Goal: Transaction & Acquisition: Purchase product/service

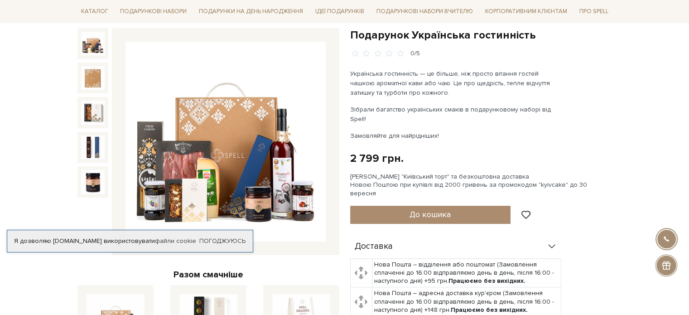
scroll to position [91, 0]
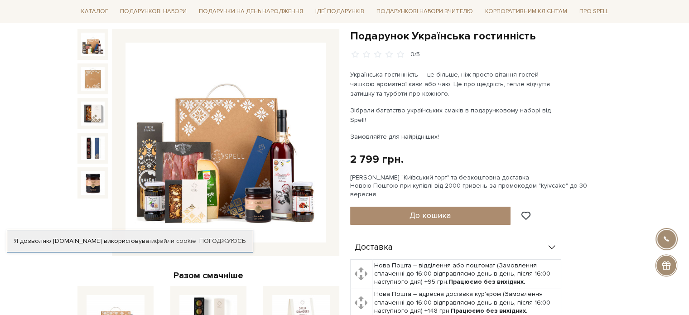
click at [85, 99] on div at bounding box center [92, 113] width 31 height 31
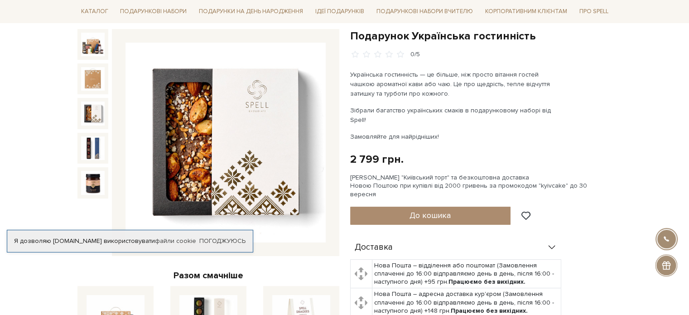
click at [93, 116] on img at bounding box center [93, 113] width 24 height 24
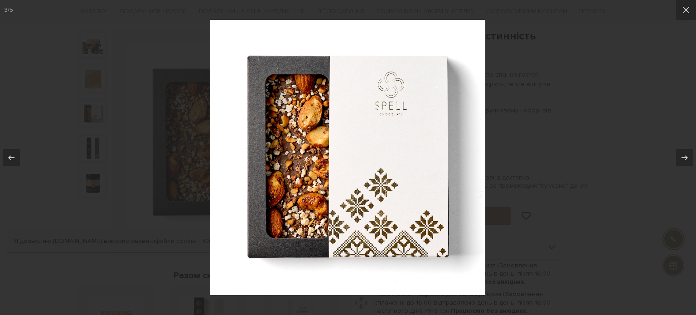
drag, startPoint x: 536, startPoint y: 90, endPoint x: 343, endPoint y: 105, distance: 194.0
click at [535, 90] on div at bounding box center [348, 157] width 696 height 315
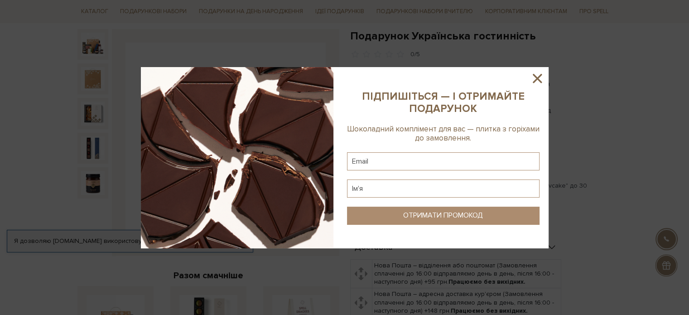
click at [94, 181] on div at bounding box center [344, 157] width 689 height 315
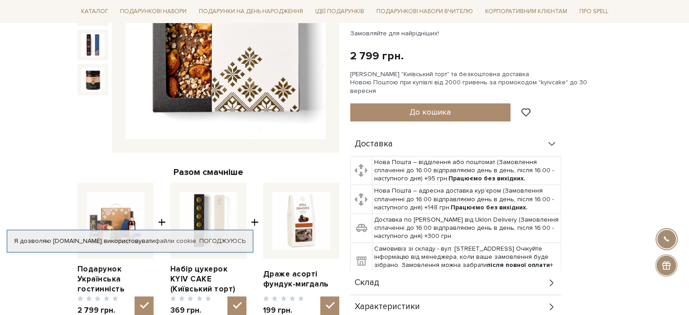
scroll to position [136, 0]
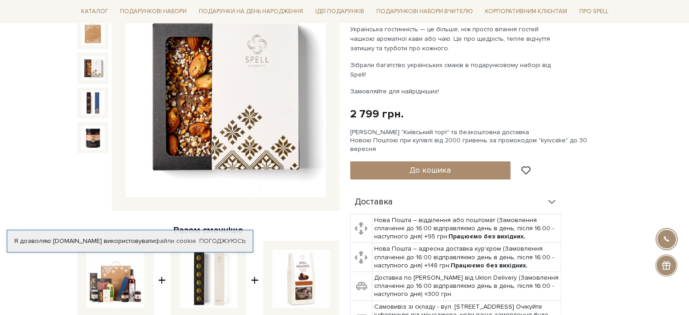
click at [102, 72] on img at bounding box center [93, 68] width 24 height 24
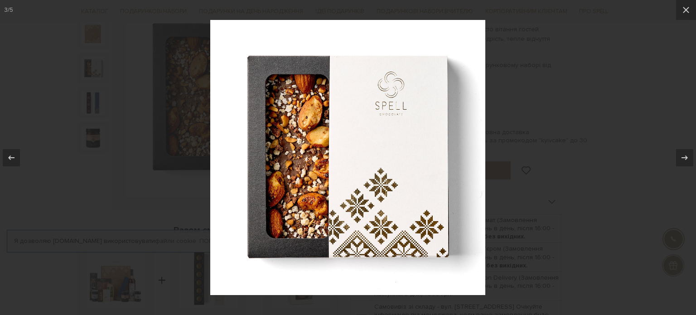
drag, startPoint x: 103, startPoint y: 108, endPoint x: 94, endPoint y: 105, distance: 9.2
click at [101, 106] on div at bounding box center [348, 157] width 696 height 315
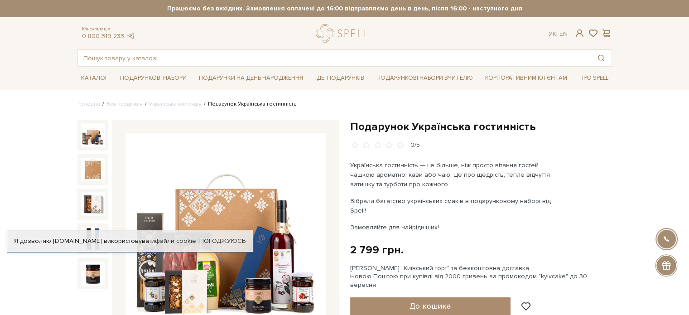
click at [95, 137] on img at bounding box center [93, 135] width 24 height 24
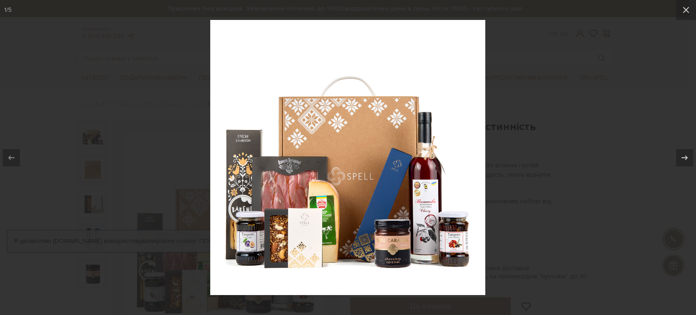
click at [443, 186] on img at bounding box center [347, 157] width 275 height 275
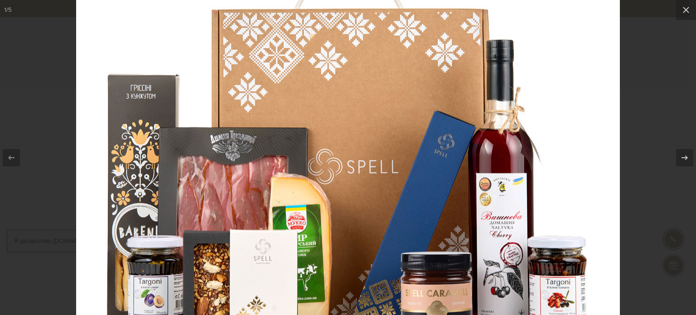
click at [541, 213] on img at bounding box center [348, 130] width 544 height 544
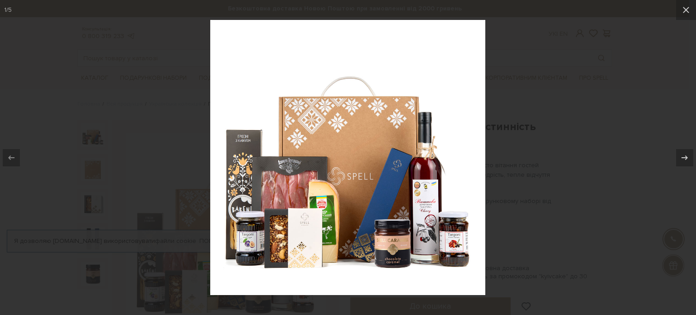
click at [590, 132] on div at bounding box center [348, 157] width 696 height 315
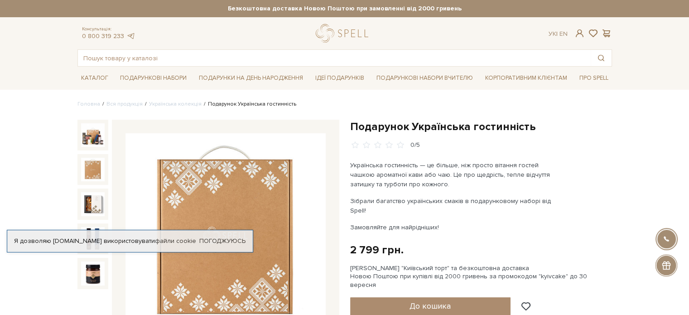
click at [97, 154] on div at bounding box center [92, 169] width 31 height 31
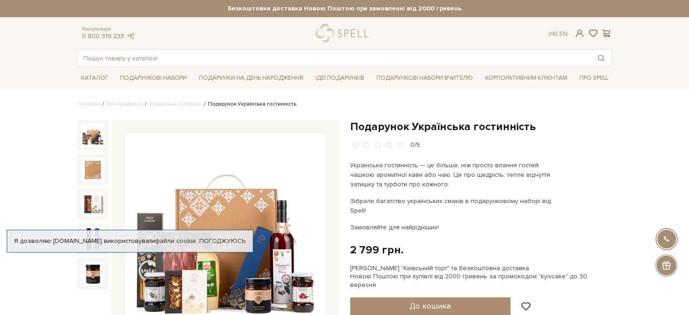
click at [95, 143] on img at bounding box center [93, 135] width 24 height 24
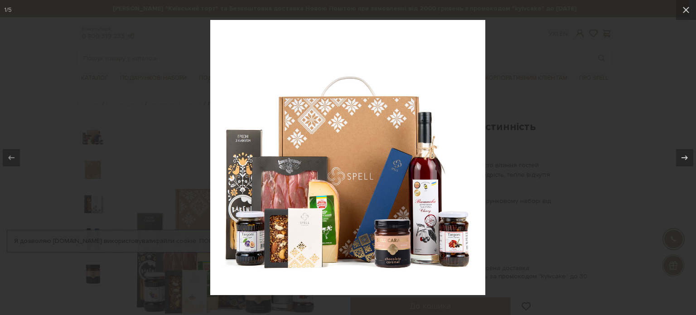
click at [430, 225] on img at bounding box center [347, 157] width 275 height 275
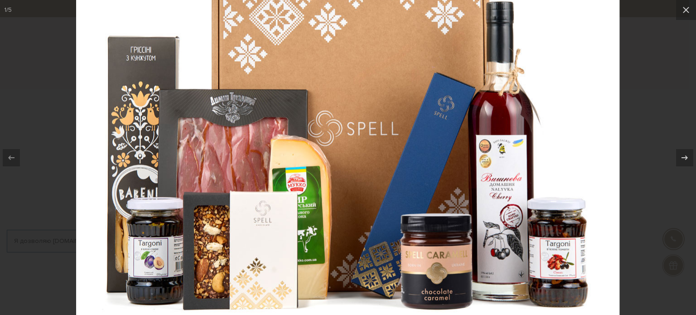
click at [430, 225] on img at bounding box center [348, 92] width 544 height 544
click at [352, 169] on img at bounding box center [348, 92] width 544 height 544
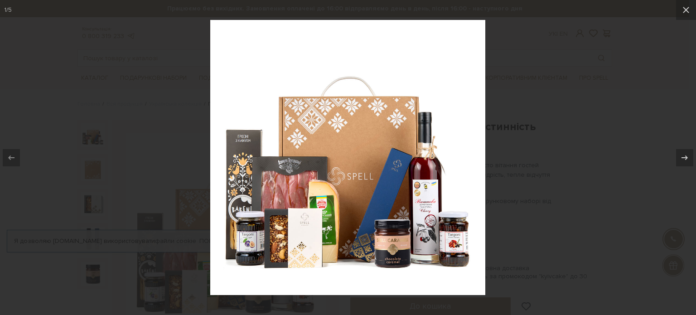
click at [570, 121] on div at bounding box center [348, 157] width 696 height 315
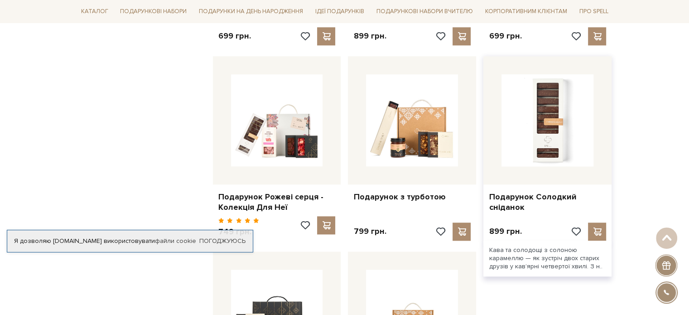
scroll to position [906, 0]
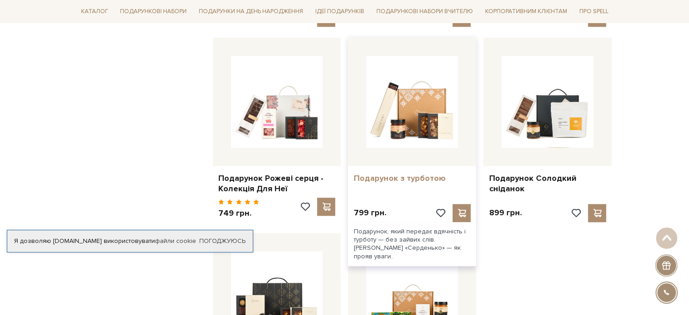
drag, startPoint x: 533, startPoint y: 154, endPoint x: 405, endPoint y: 161, distance: 128.4
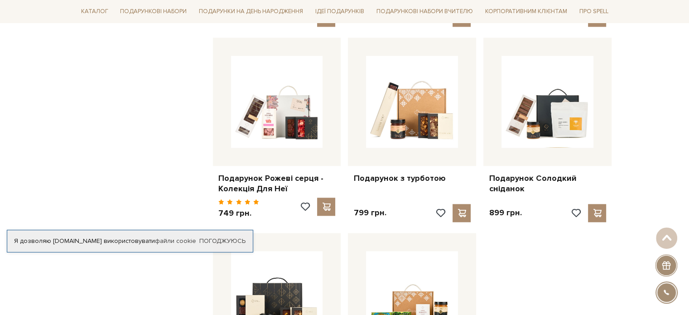
drag, startPoint x: 405, startPoint y: 161, endPoint x: 118, endPoint y: 149, distance: 287.1
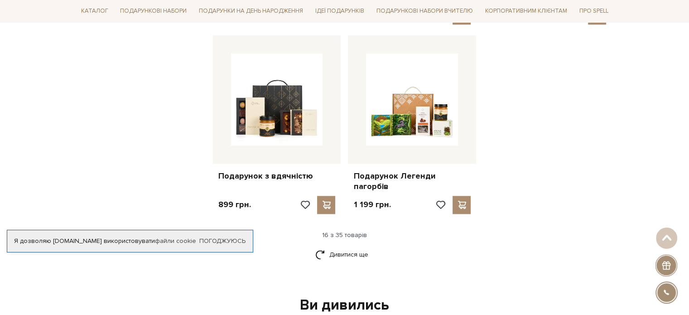
scroll to position [1133, 0]
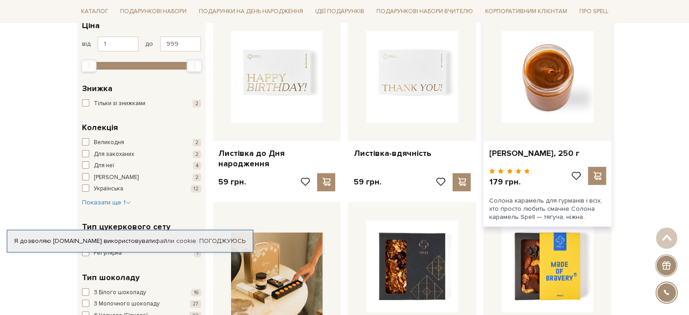
scroll to position [45, 0]
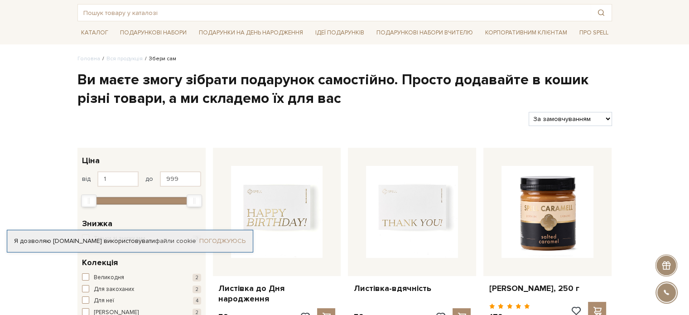
click at [218, 242] on link "Погоджуюсь" at bounding box center [222, 241] width 46 height 8
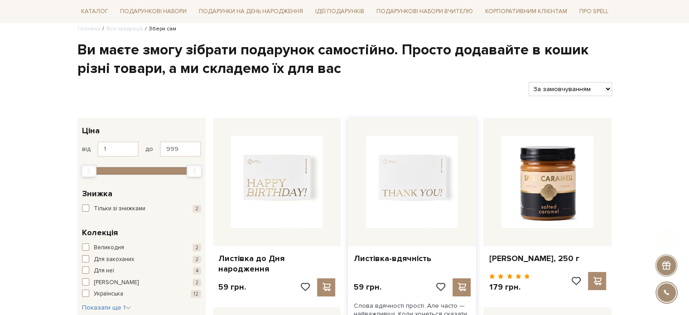
scroll to position [136, 0]
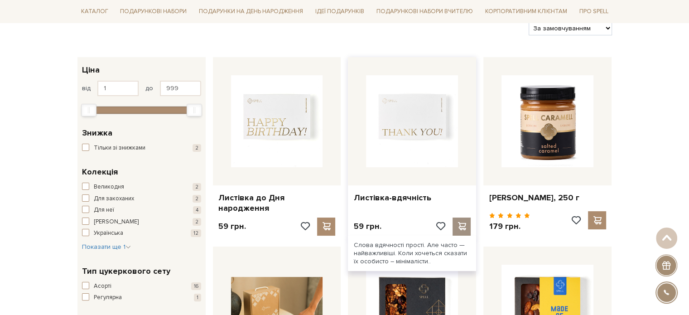
click at [462, 222] on span at bounding box center [461, 226] width 11 height 8
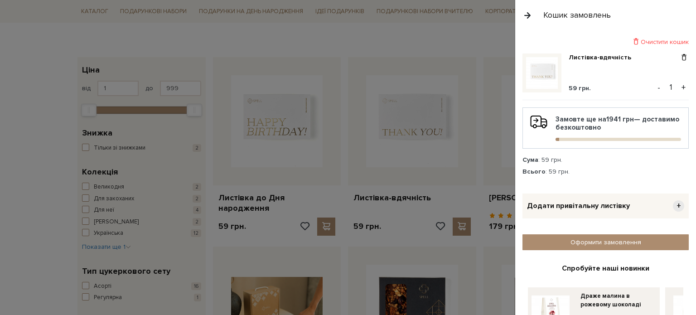
click at [671, 91] on input "1" at bounding box center [671, 87] width 16 height 13
type input "11"
click at [477, 148] on div at bounding box center [348, 157] width 696 height 315
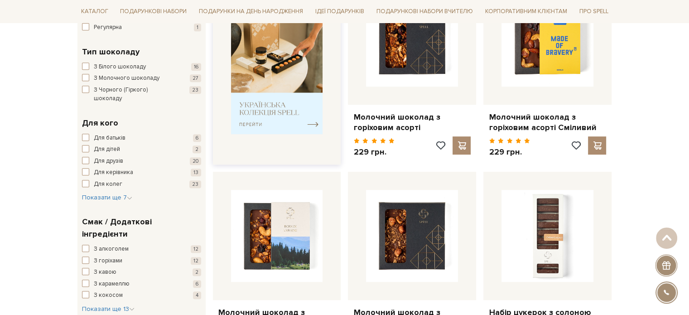
scroll to position [408, 0]
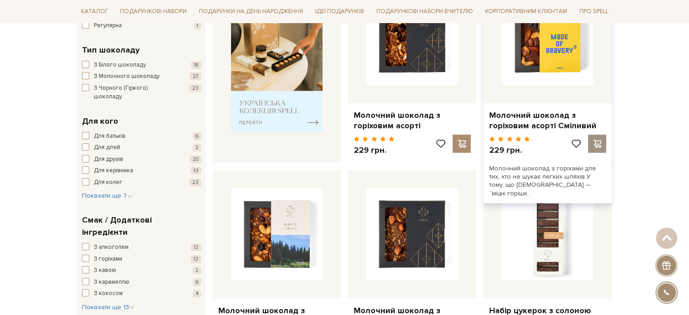
click at [597, 141] on span at bounding box center [597, 144] width 11 height 8
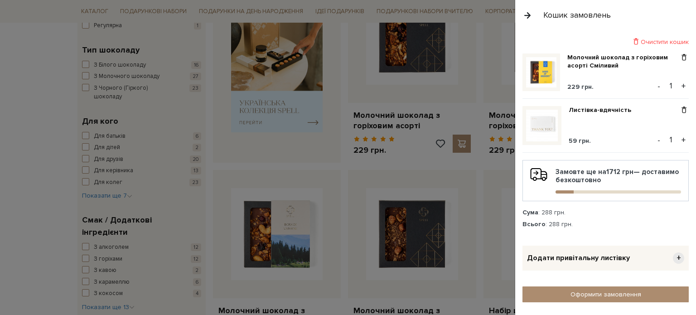
click at [681, 82] on button "+" at bounding box center [683, 86] width 10 height 14
click at [679, 85] on button "+" at bounding box center [683, 86] width 10 height 14
click at [678, 85] on button "+" at bounding box center [683, 86] width 10 height 14
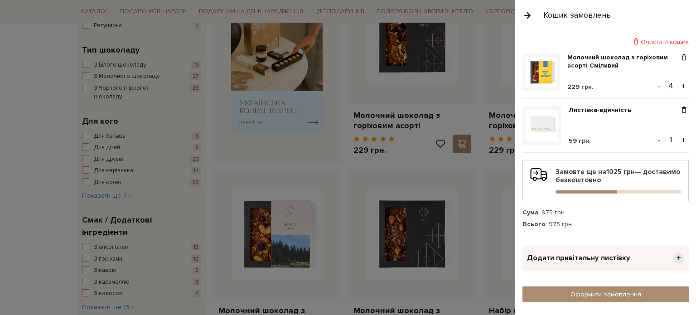
click at [678, 85] on button "+" at bounding box center [683, 86] width 10 height 14
click at [678, 86] on button "+" at bounding box center [683, 86] width 10 height 14
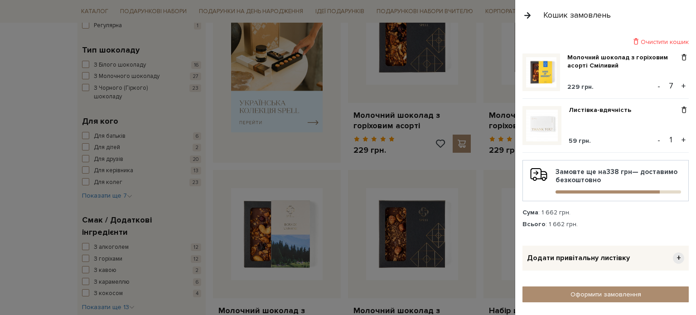
click at [678, 85] on button "+" at bounding box center [683, 86] width 10 height 14
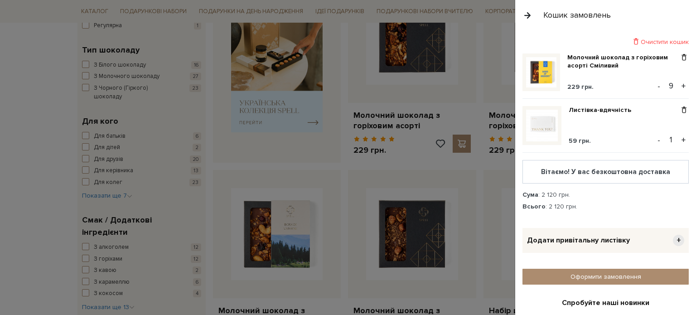
click at [678, 85] on button "+" at bounding box center [683, 86] width 10 height 14
click at [678, 141] on button "+" at bounding box center [683, 140] width 10 height 14
click at [678, 140] on button "+" at bounding box center [683, 140] width 10 height 14
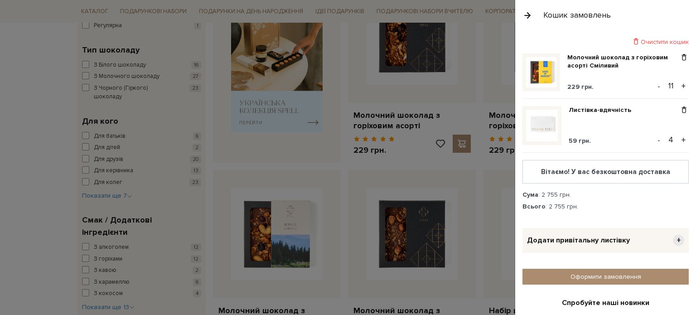
click at [678, 140] on button "+" at bounding box center [683, 140] width 10 height 14
click at [678, 139] on button "+" at bounding box center [683, 140] width 10 height 14
click at [678, 138] on button "+" at bounding box center [683, 140] width 10 height 14
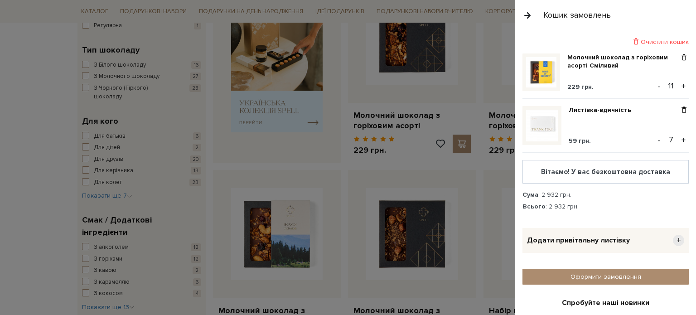
click at [678, 138] on button "+" at bounding box center [683, 140] width 10 height 14
click at [678, 137] on button "+" at bounding box center [683, 140] width 10 height 14
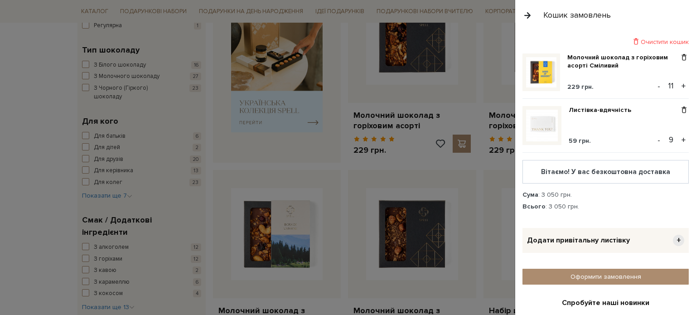
click at [678, 137] on button "+" at bounding box center [683, 140] width 10 height 14
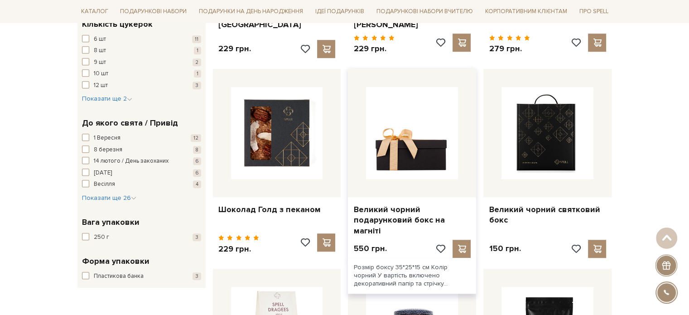
scroll to position [725, 0]
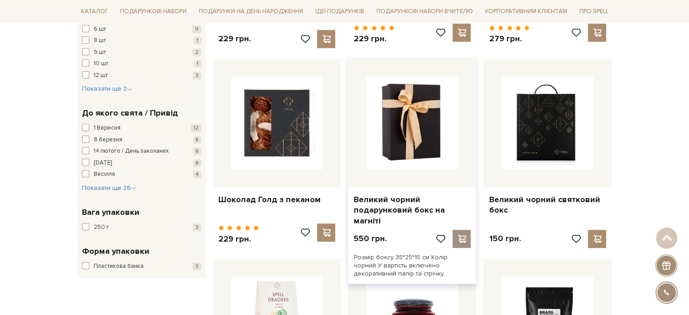
click at [464, 235] on span at bounding box center [461, 239] width 11 height 8
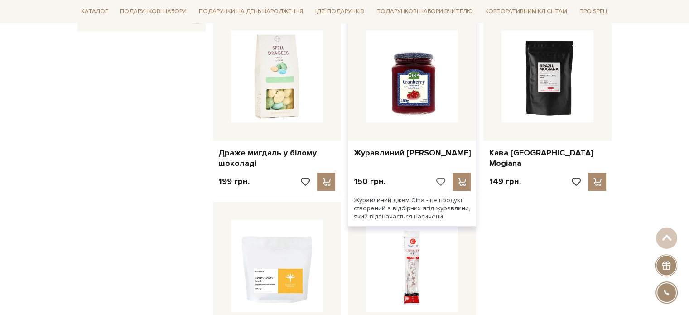
scroll to position [951, 0]
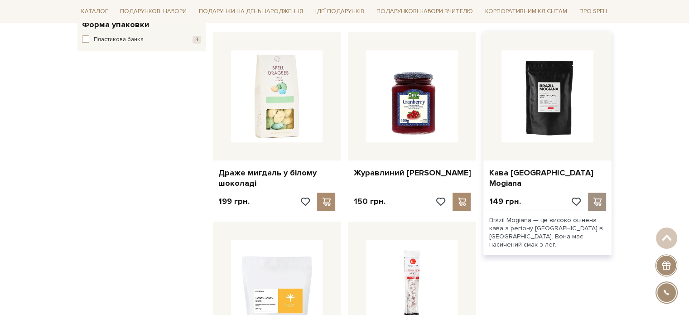
click at [589, 193] on div at bounding box center [597, 202] width 18 height 18
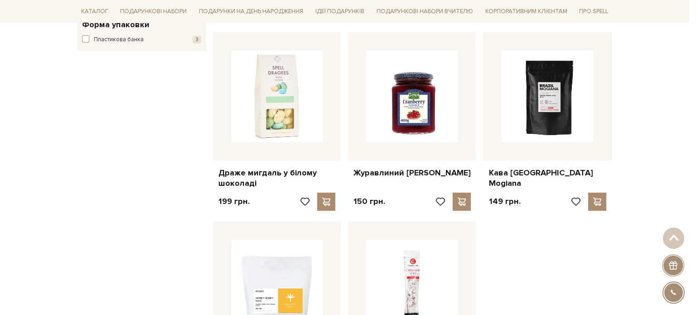
click at [492, 246] on div at bounding box center [348, 157] width 696 height 315
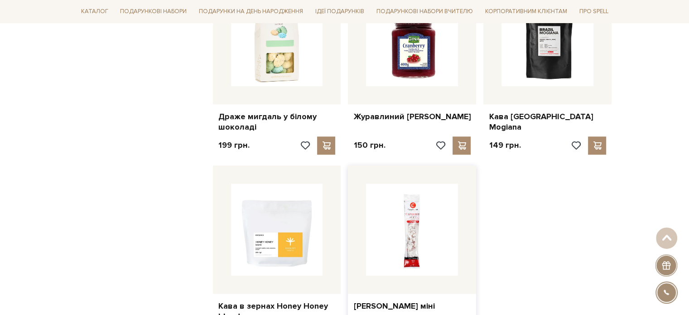
scroll to position [1087, 0]
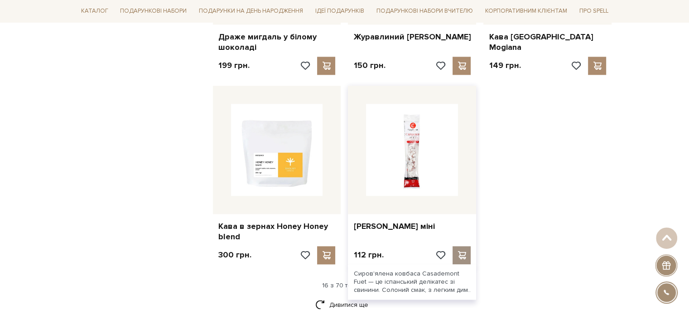
click at [465, 251] on span at bounding box center [461, 255] width 11 height 8
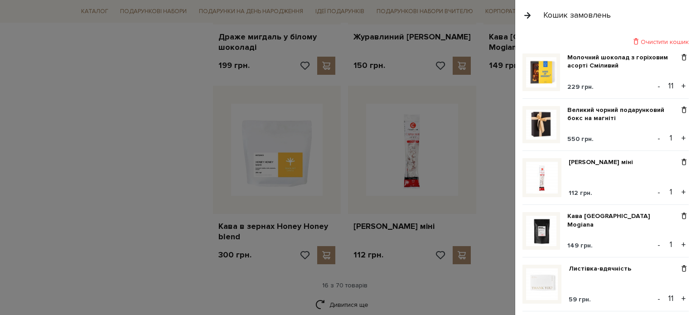
click at [216, 292] on div at bounding box center [348, 157] width 696 height 315
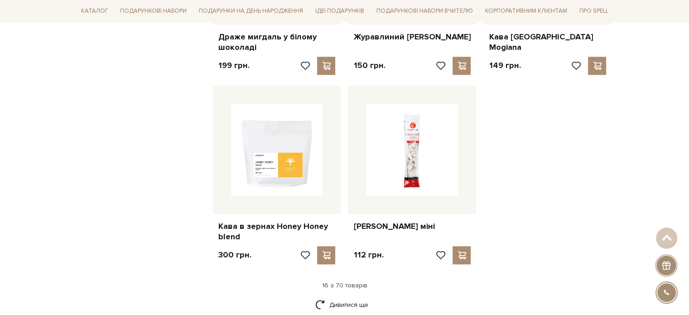
click at [314, 297] on div "Дивитися ще" at bounding box center [345, 310] width 542 height 27
click at [319, 297] on link "Дивитися ще" at bounding box center [344, 305] width 59 height 16
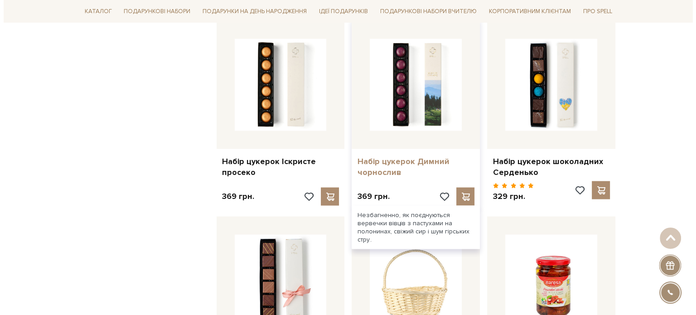
scroll to position [1722, 0]
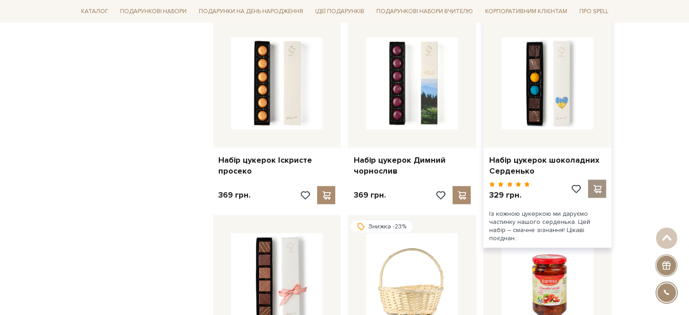
click at [596, 184] on span at bounding box center [597, 188] width 11 height 8
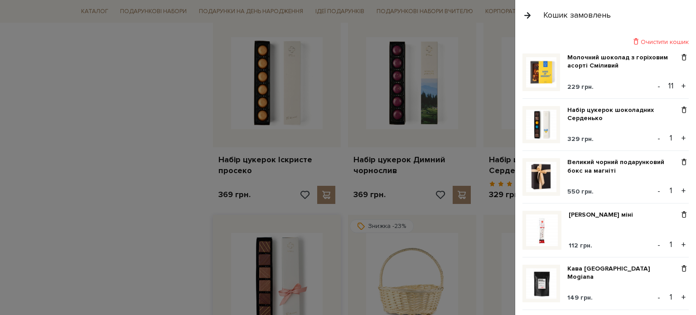
drag, startPoint x: 150, startPoint y: 219, endPoint x: 241, endPoint y: 203, distance: 92.2
click at [150, 220] on div at bounding box center [348, 157] width 696 height 315
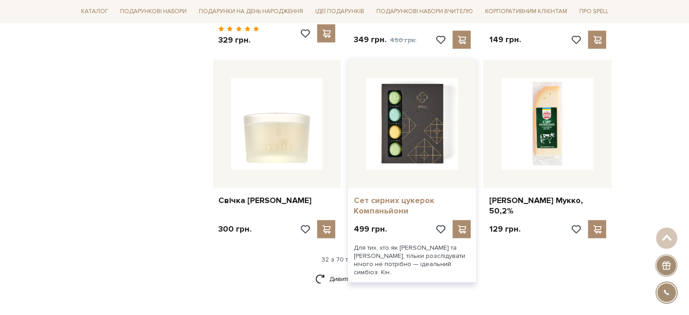
scroll to position [2084, 0]
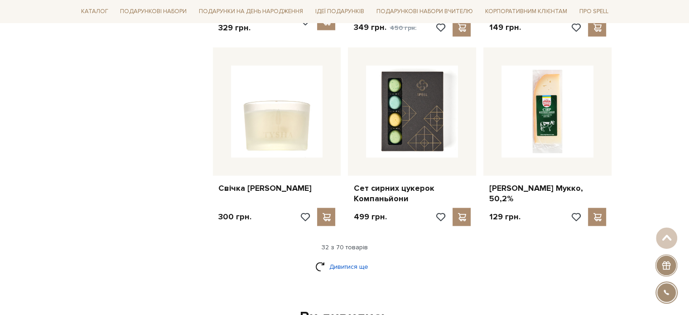
click at [367, 259] on link "Дивитися ще" at bounding box center [344, 267] width 59 height 16
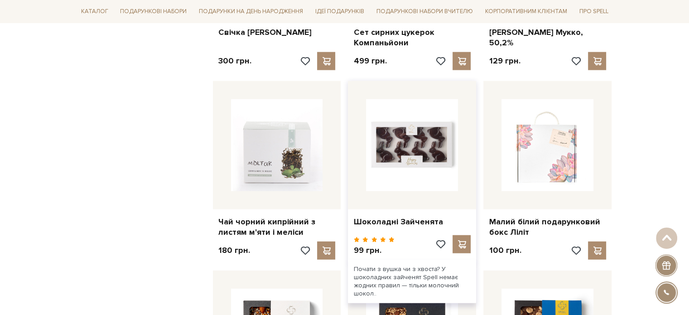
scroll to position [2265, 0]
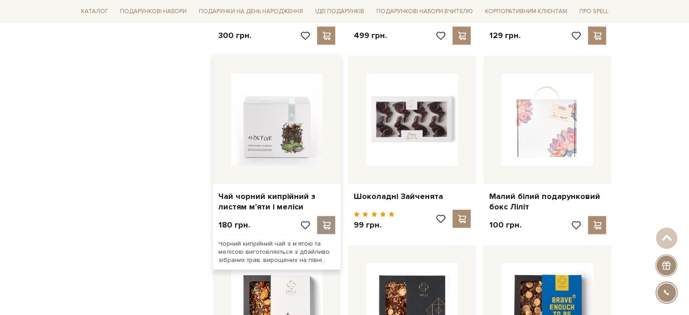
click at [327, 216] on div at bounding box center [326, 225] width 18 height 18
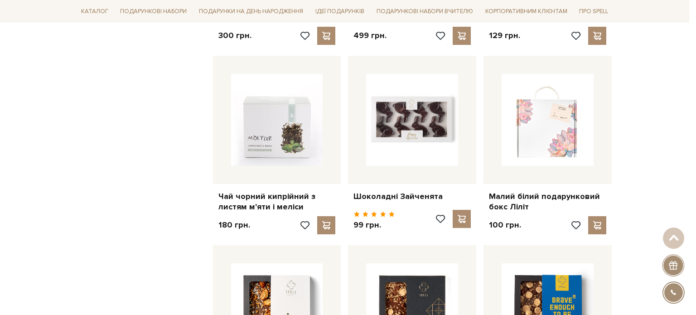
drag, startPoint x: 142, startPoint y: 189, endPoint x: 147, endPoint y: 188, distance: 4.6
click at [143, 189] on div at bounding box center [348, 157] width 696 height 315
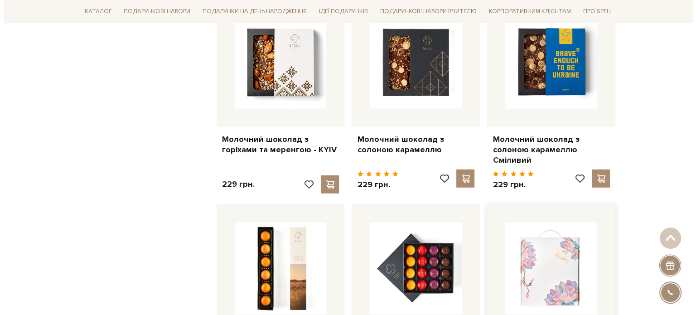
scroll to position [2537, 0]
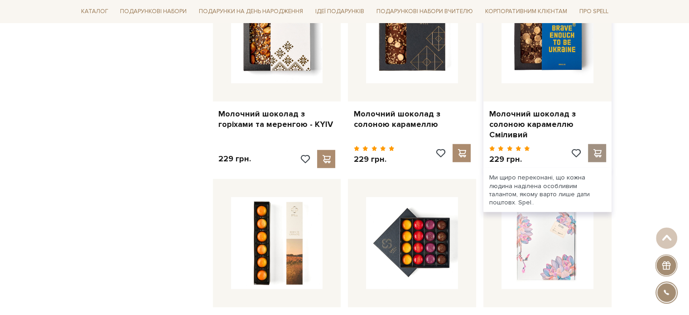
click at [597, 149] on span at bounding box center [597, 153] width 11 height 8
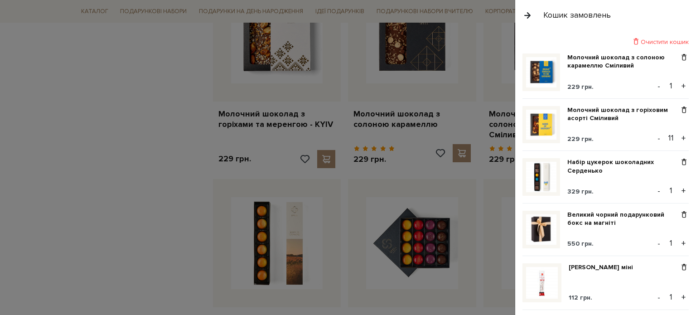
drag, startPoint x: 147, startPoint y: 211, endPoint x: 165, endPoint y: 207, distance: 18.5
click at [148, 212] on div at bounding box center [348, 157] width 696 height 315
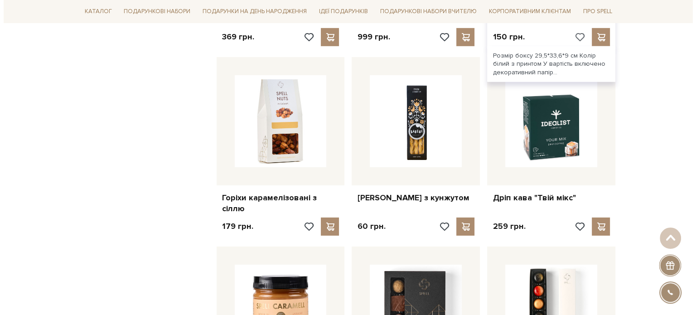
scroll to position [2854, 0]
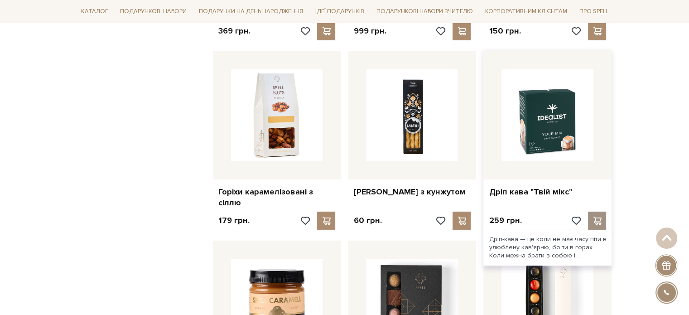
click at [605, 212] on div at bounding box center [597, 221] width 18 height 18
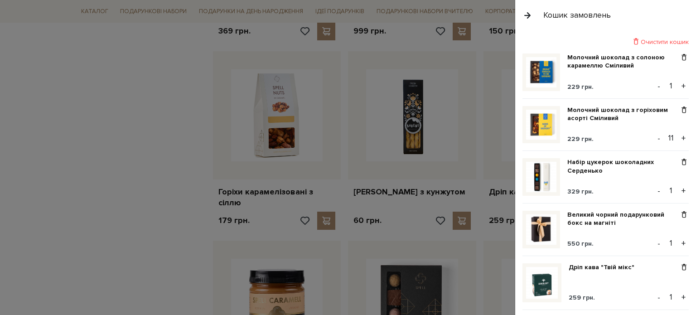
click at [160, 178] on div at bounding box center [348, 157] width 696 height 315
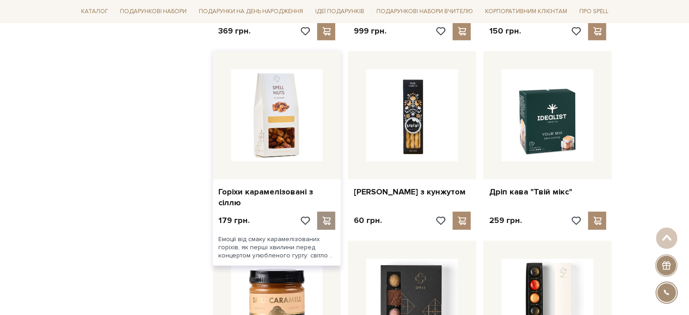
click at [320, 212] on div at bounding box center [326, 221] width 18 height 18
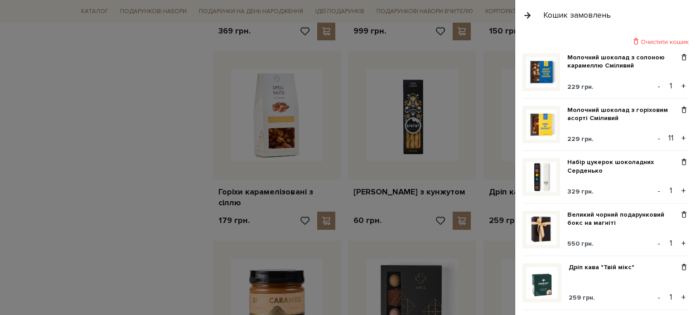
click at [194, 157] on div at bounding box center [348, 157] width 696 height 315
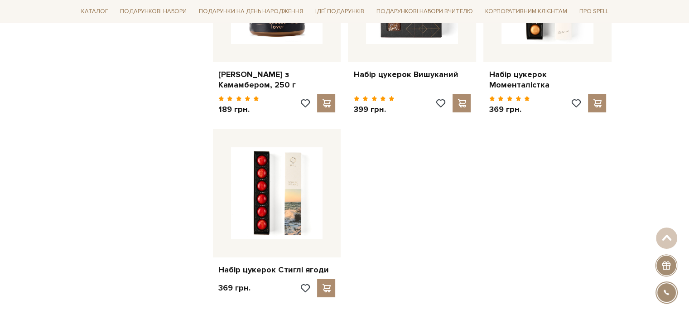
scroll to position [3217, 0]
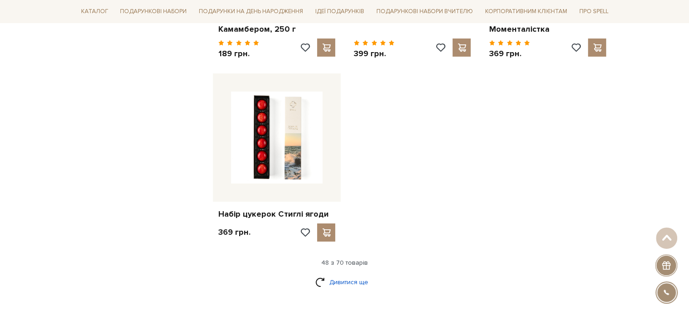
click at [361, 274] on link "Дивитися ще" at bounding box center [344, 282] width 59 height 16
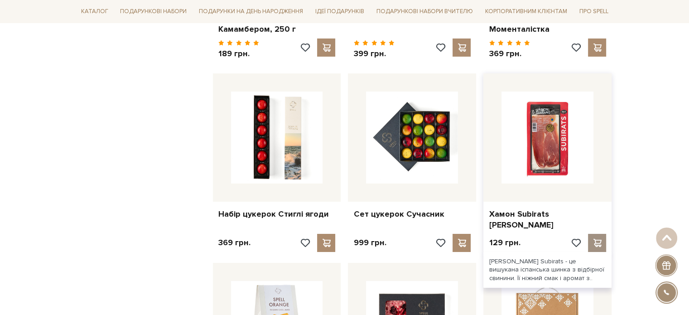
click at [602, 239] on span at bounding box center [597, 243] width 11 height 8
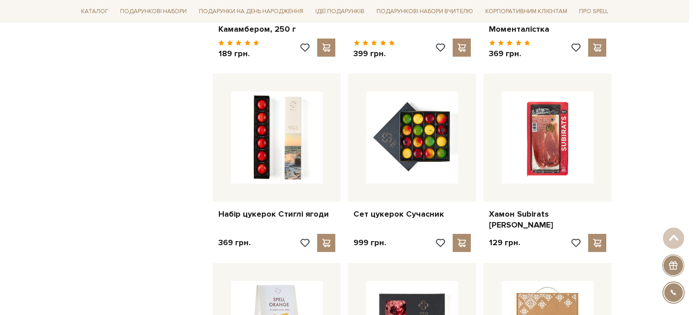
click at [83, 213] on div at bounding box center [348, 157] width 696 height 315
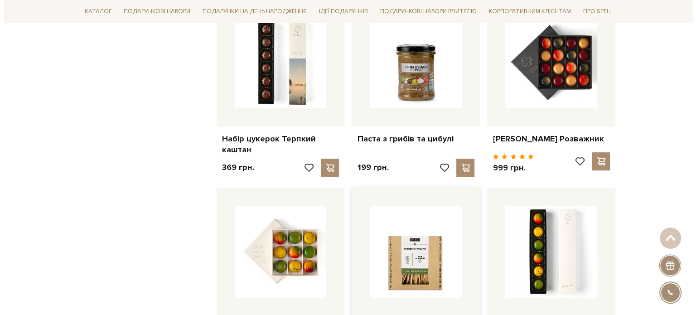
scroll to position [3942, 0]
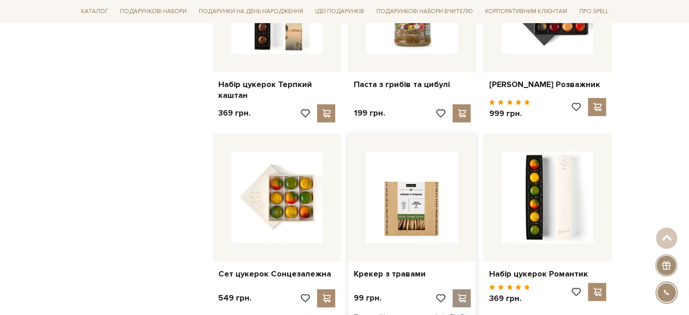
click at [469, 289] on div at bounding box center [462, 298] width 18 height 18
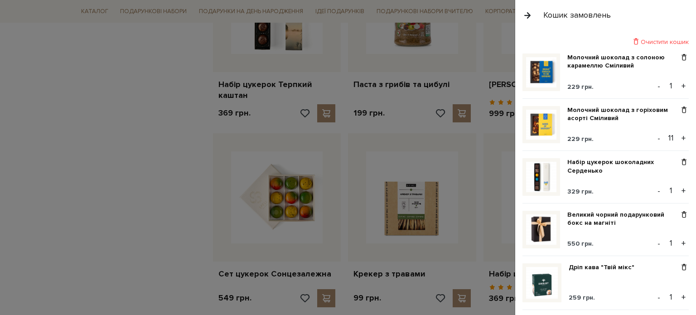
drag, startPoint x: 64, startPoint y: 157, endPoint x: 147, endPoint y: 175, distance: 85.3
click at [64, 157] on div at bounding box center [348, 157] width 696 height 315
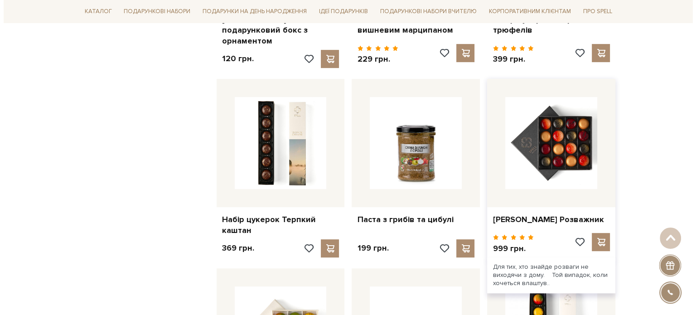
scroll to position [3806, 0]
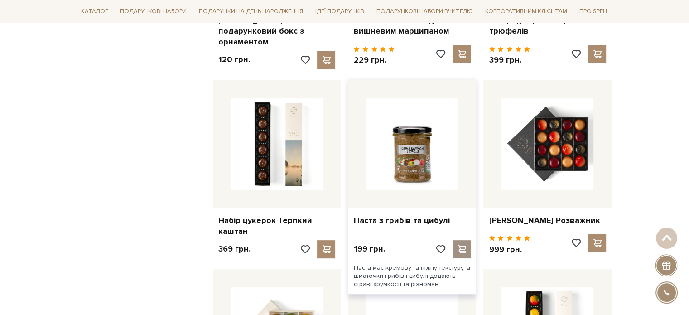
click at [458, 245] on span at bounding box center [461, 249] width 11 height 8
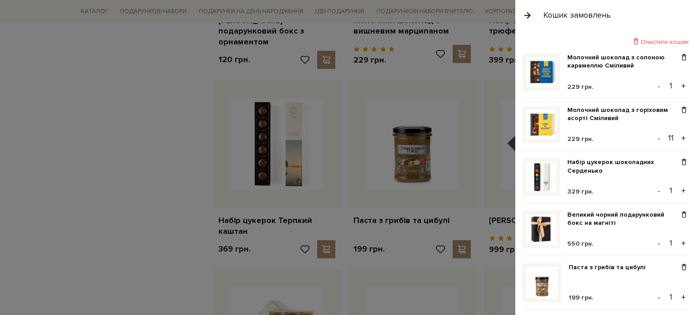
click at [76, 210] on div at bounding box center [348, 157] width 696 height 315
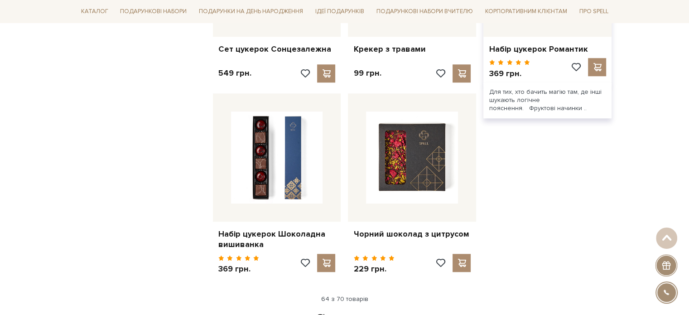
scroll to position [4168, 0]
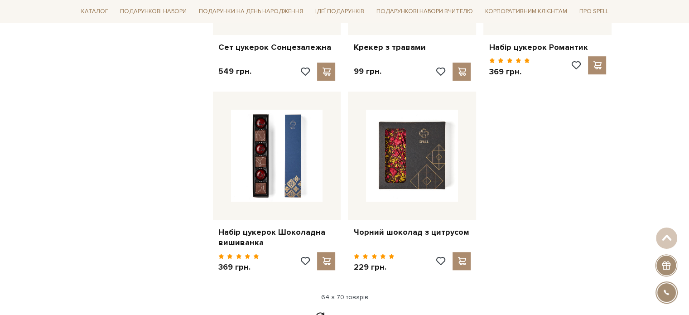
click at [334, 309] on link "Дивитися ще" at bounding box center [344, 317] width 59 height 16
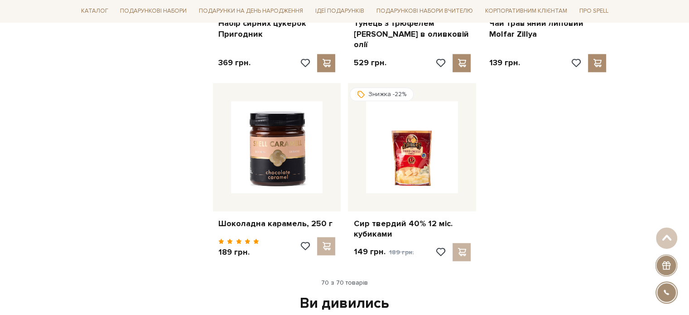
scroll to position [4576, 0]
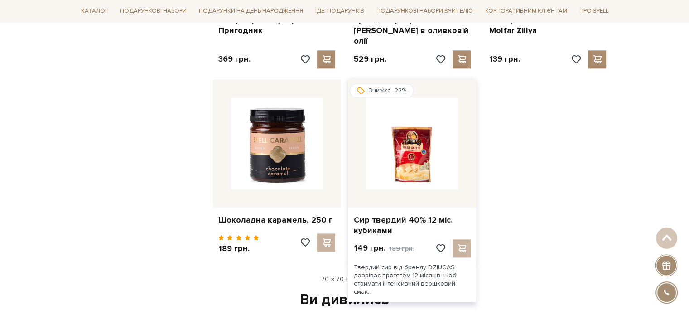
click at [460, 239] on div at bounding box center [453, 248] width 36 height 18
click at [465, 239] on div at bounding box center [453, 248] width 36 height 18
click at [462, 239] on div at bounding box center [453, 248] width 36 height 18
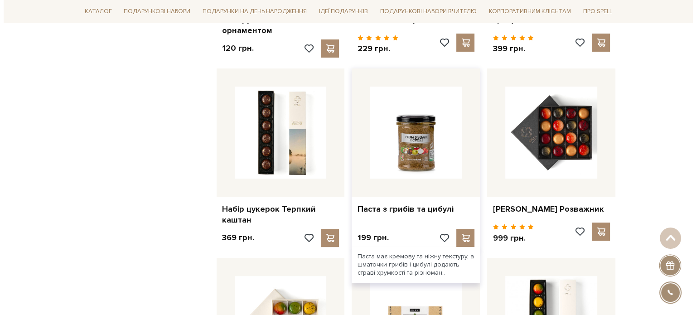
scroll to position [3761, 0]
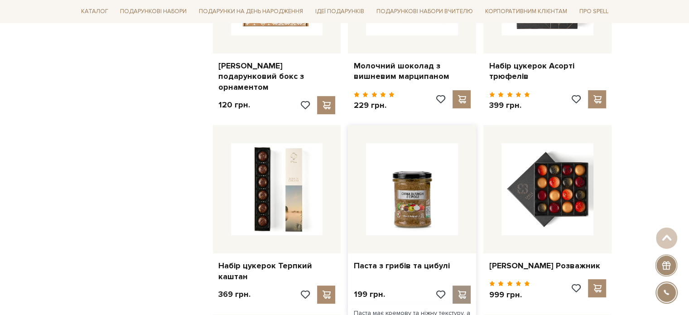
click at [467, 290] on span at bounding box center [461, 294] width 11 height 8
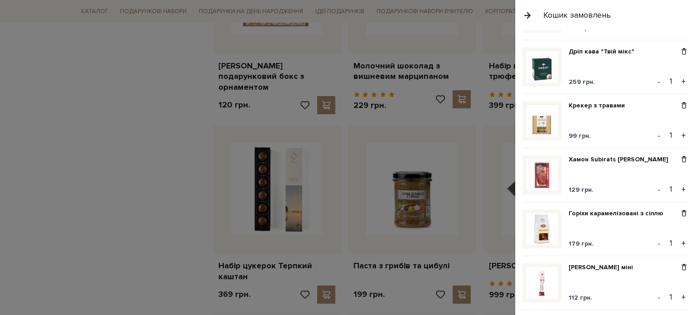
scroll to position [179, 0]
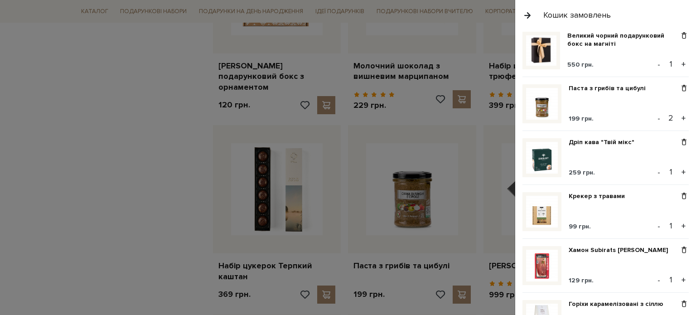
click at [582, 13] on div "Кошик замовлень" at bounding box center [577, 15] width 68 height 10
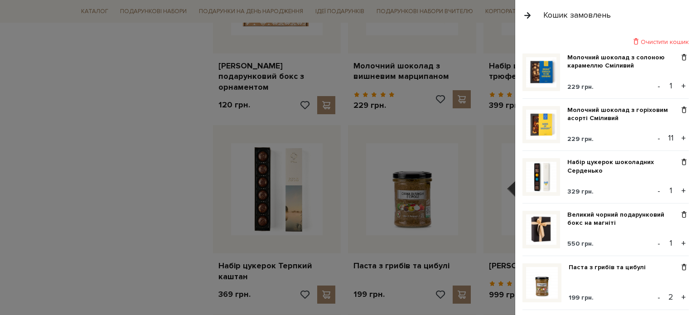
click at [669, 84] on input "1" at bounding box center [671, 85] width 16 height 13
type input "11"
click at [620, 112] on link "Молочний шоколад з горіховим асорті Сміливий" at bounding box center [623, 114] width 112 height 16
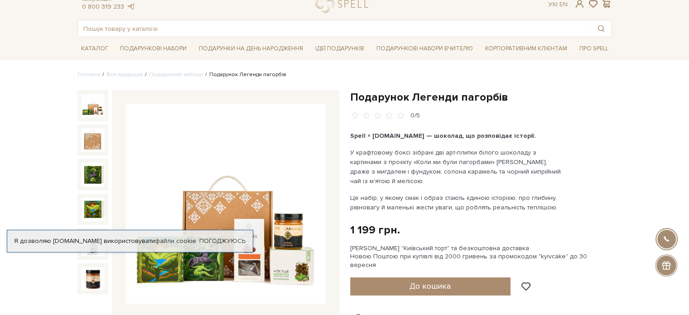
scroll to position [45, 0]
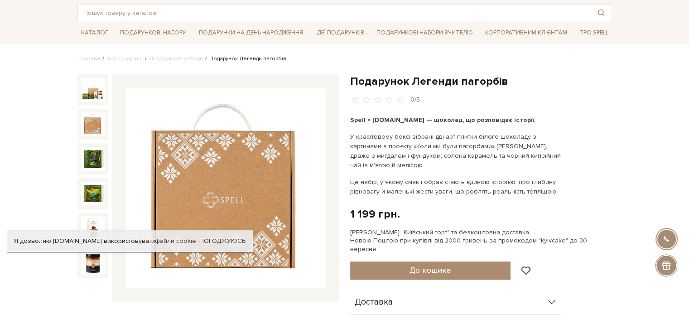
drag, startPoint x: 90, startPoint y: 145, endPoint x: 90, endPoint y: 165, distance: 19.9
click at [90, 145] on div at bounding box center [92, 158] width 31 height 31
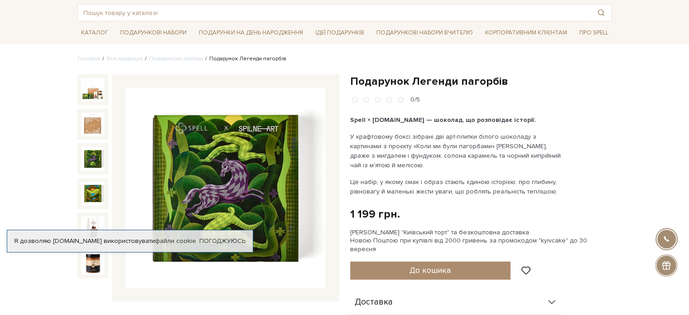
click at [90, 165] on img at bounding box center [93, 159] width 24 height 24
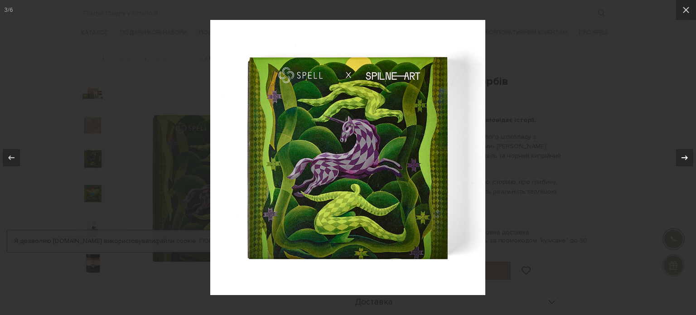
click at [684, 156] on icon at bounding box center [684, 157] width 11 height 11
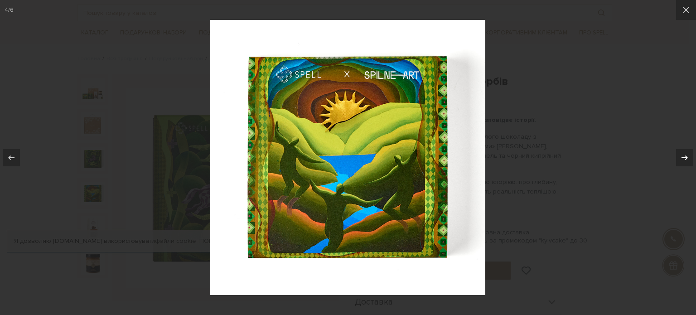
click at [685, 157] on icon at bounding box center [684, 157] width 6 height 5
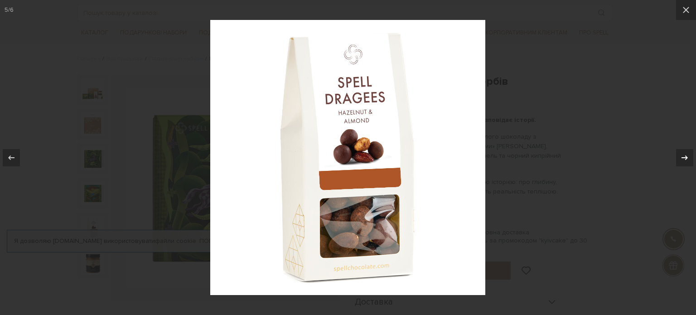
click at [685, 158] on icon at bounding box center [684, 157] width 11 height 11
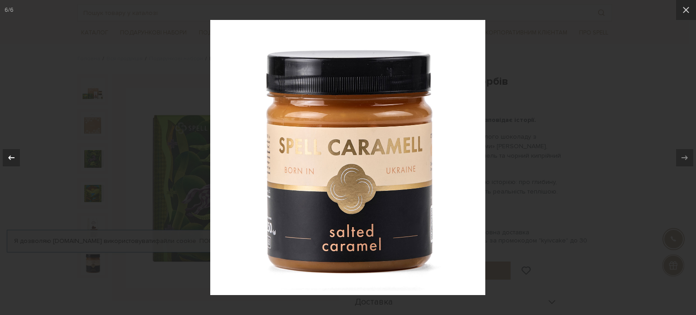
click at [5, 152] on div at bounding box center [11, 157] width 17 height 17
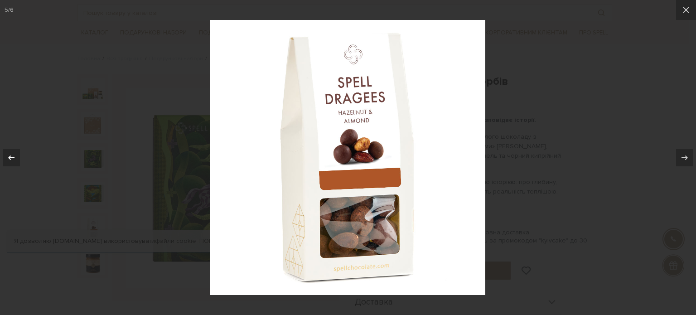
click at [10, 155] on icon at bounding box center [11, 157] width 11 height 11
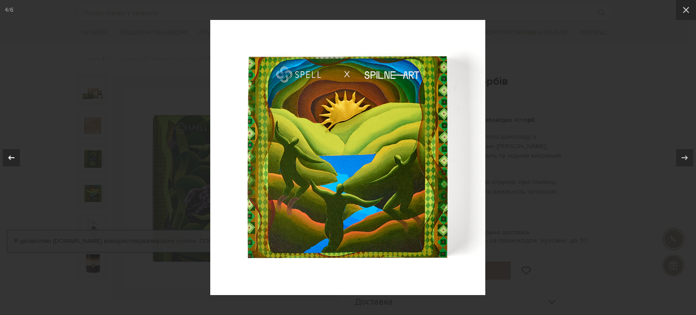
click at [10, 155] on icon at bounding box center [11, 157] width 11 height 11
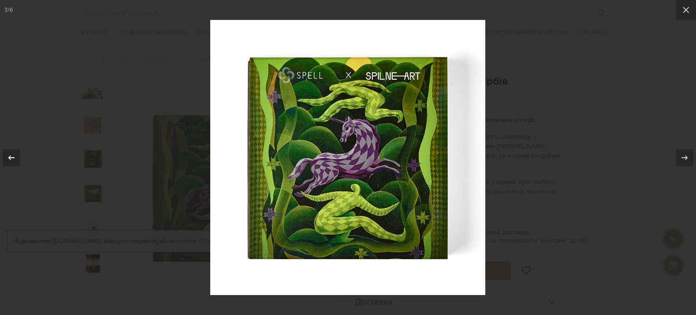
click at [10, 155] on icon at bounding box center [11, 157] width 11 height 11
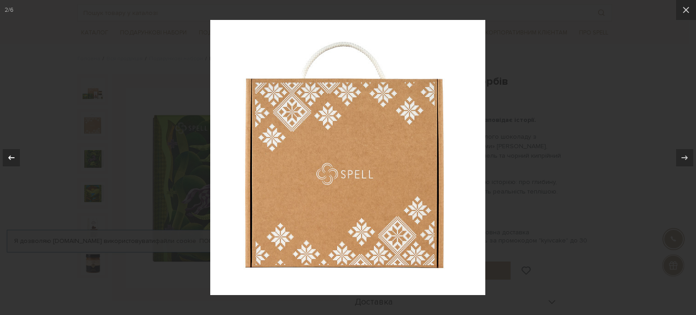
click at [10, 155] on icon at bounding box center [11, 157] width 11 height 11
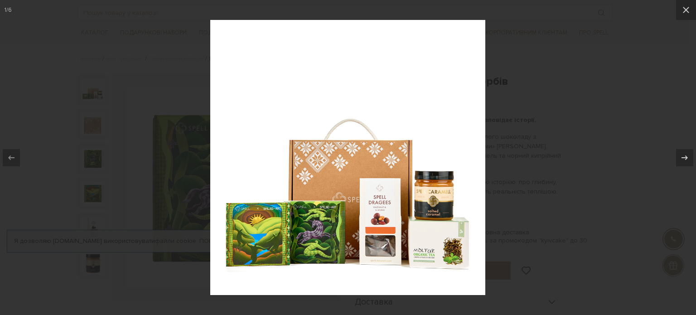
click at [149, 86] on div at bounding box center [348, 157] width 696 height 315
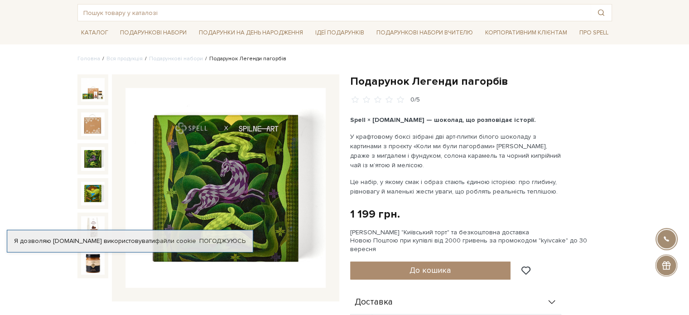
scroll to position [91, 0]
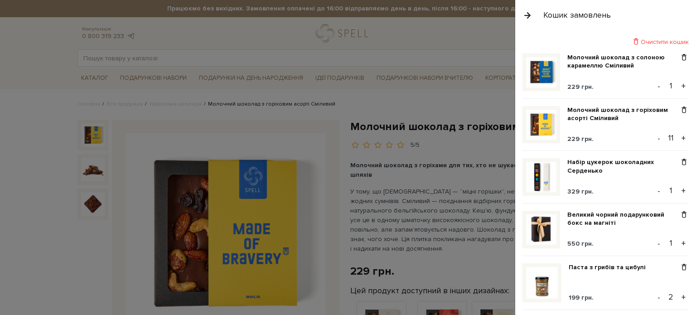
click at [670, 83] on input "1" at bounding box center [671, 85] width 16 height 13
type input "11"
click at [632, 76] on div "Молочний шоколад з солоною карамеллю Сміливий 229 грн." at bounding box center [623, 72] width 112 height 38
click at [669, 186] on input "1" at bounding box center [671, 190] width 16 height 13
type input "11"
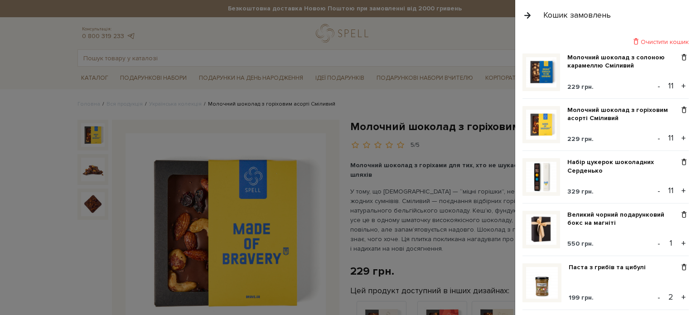
click at [667, 240] on input "1" at bounding box center [671, 243] width 16 height 13
type input "11"
click at [667, 295] on input "2" at bounding box center [671, 296] width 16 height 13
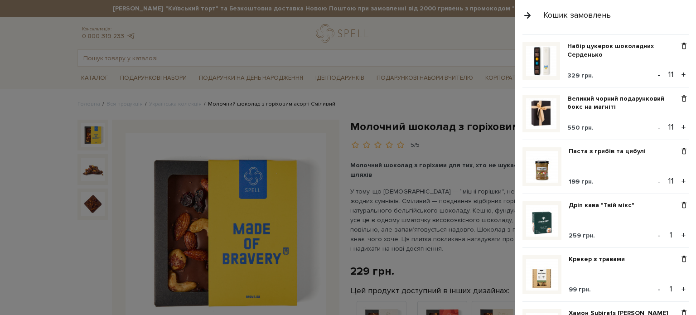
scroll to position [136, 0]
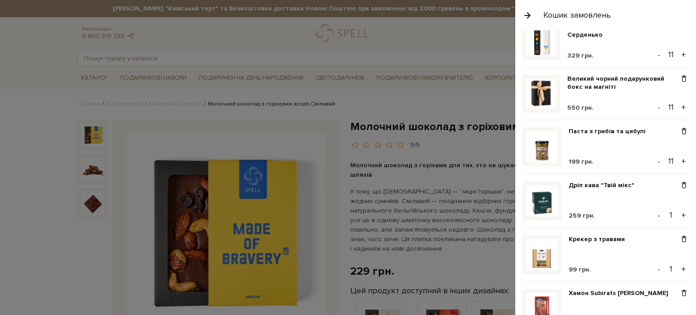
type input "11"
click at [670, 208] on input "1" at bounding box center [671, 214] width 16 height 13
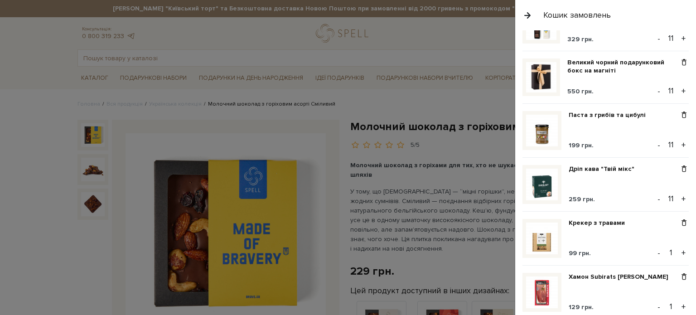
scroll to position [181, 0]
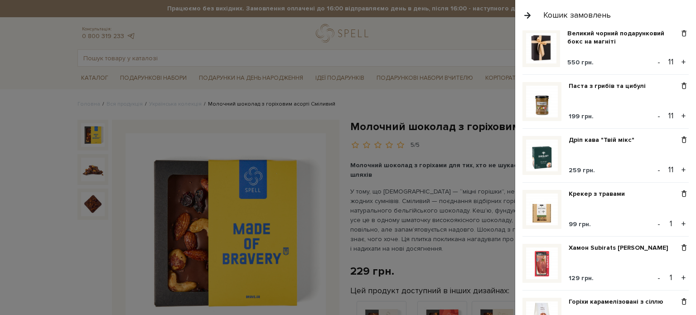
type input "11"
click at [671, 221] on input "1" at bounding box center [671, 223] width 16 height 13
type input "11"
click at [672, 271] on input "1" at bounding box center [671, 277] width 16 height 13
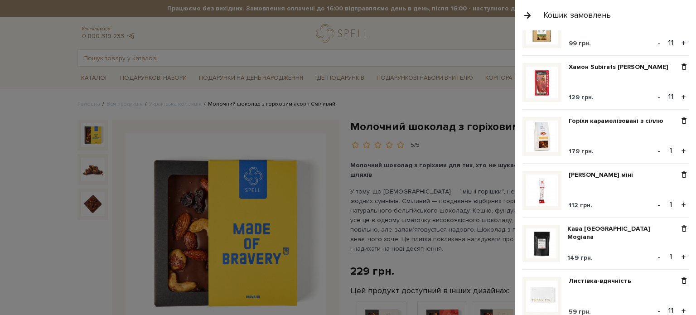
scroll to position [362, 0]
type input "11"
click at [668, 144] on input "1" at bounding box center [671, 150] width 16 height 13
type input "11"
click at [669, 198] on input "1" at bounding box center [671, 204] width 16 height 13
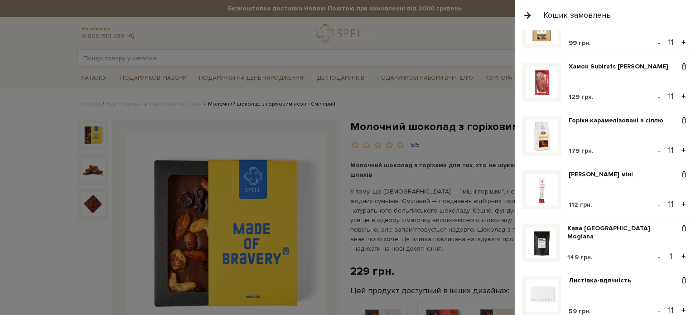
type input "11"
click at [669, 252] on input "1" at bounding box center [671, 256] width 16 height 13
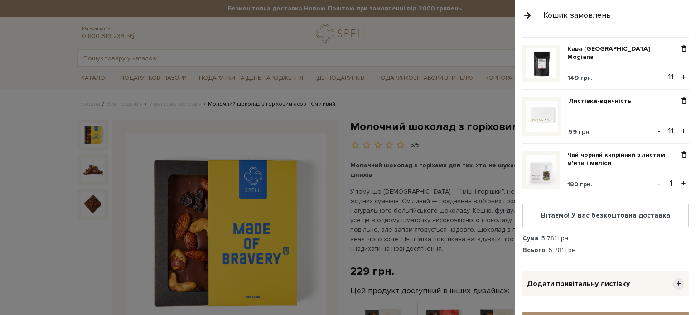
scroll to position [544, 0]
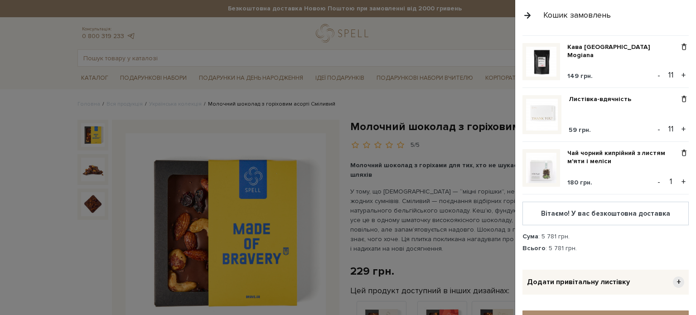
type input "11"
click at [667, 175] on input "1" at bounding box center [671, 181] width 16 height 13
type input "11"
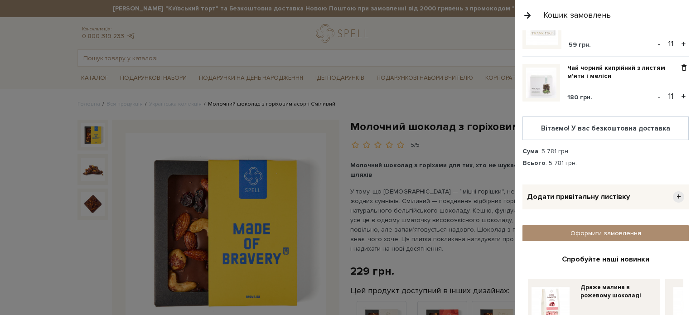
scroll to position [677, 0]
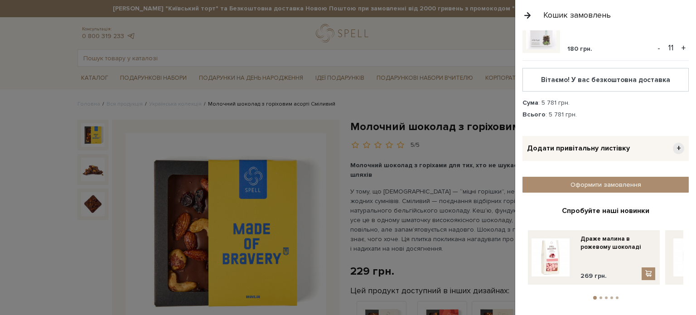
click at [592, 148] on div "Додати привітальну листівку +" at bounding box center [605, 148] width 166 height 25
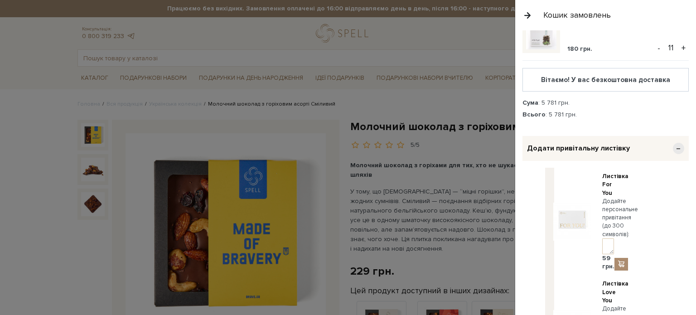
click at [625, 111] on div "Всього : 5 781 грн." at bounding box center [605, 115] width 166 height 8
click at [673, 143] on span "−" at bounding box center [678, 148] width 11 height 11
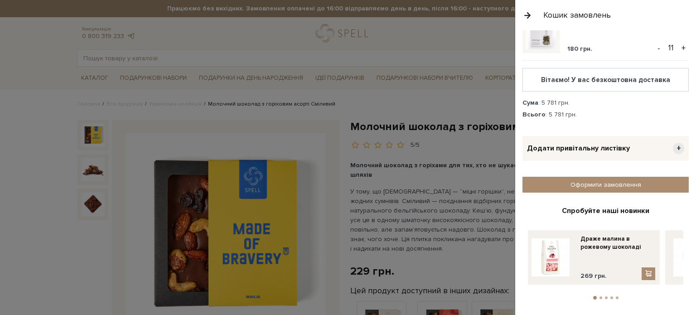
click at [645, 136] on div "Додати привітальну листівку +" at bounding box center [605, 148] width 166 height 25
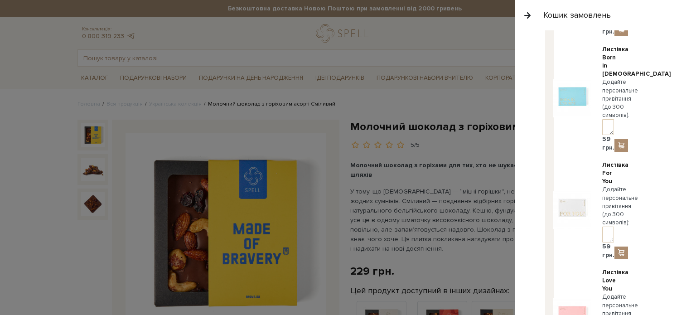
scroll to position [2711, 0]
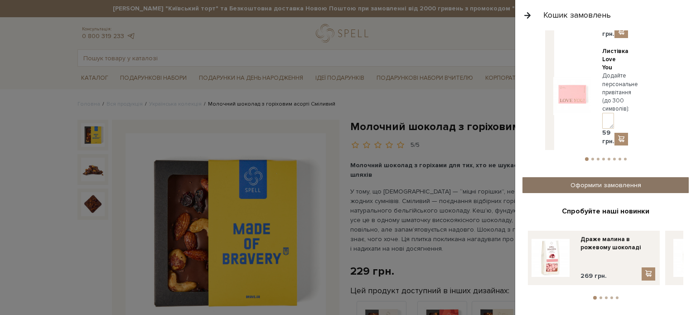
click at [611, 179] on link "Оформити замовлення" at bounding box center [605, 185] width 166 height 16
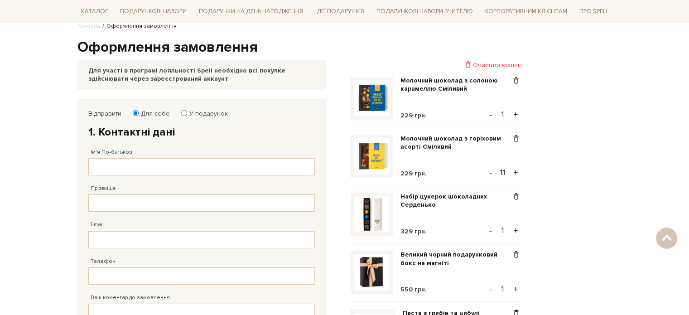
scroll to position [45, 0]
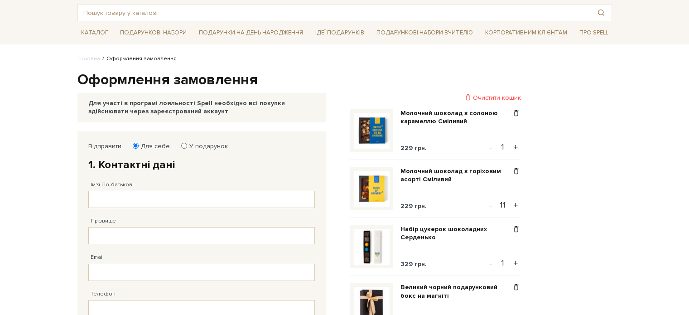
click at [506, 145] on input "1" at bounding box center [503, 146] width 16 height 13
type input "11"
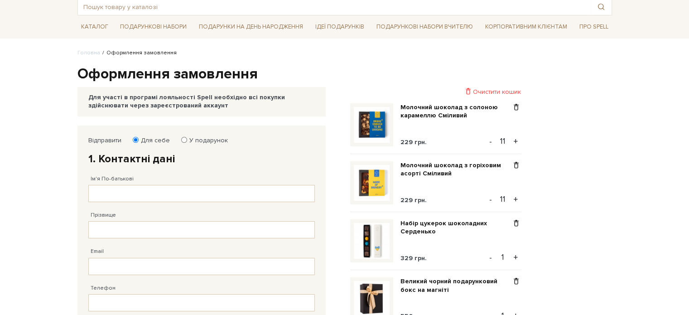
scroll to position [136, 0]
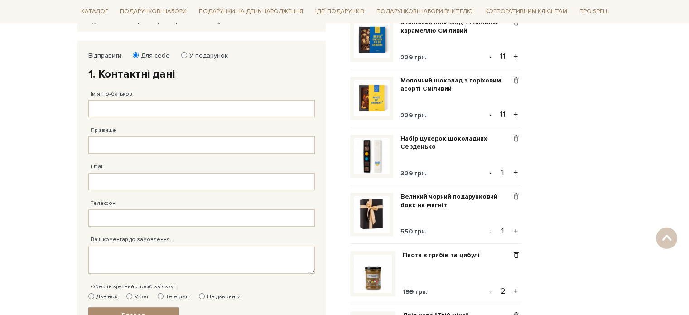
click at [503, 173] on input "1" at bounding box center [503, 172] width 16 height 13
type input "11"
click at [507, 230] on input "1" at bounding box center [503, 230] width 16 height 13
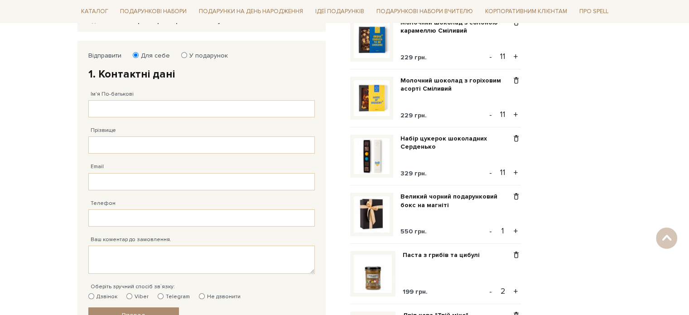
click at [504, 231] on input "1" at bounding box center [503, 230] width 16 height 13
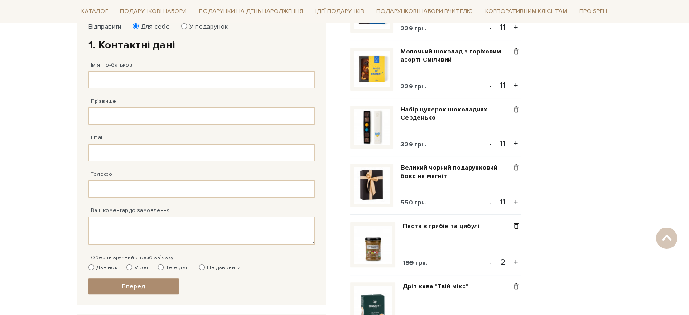
scroll to position [227, 0]
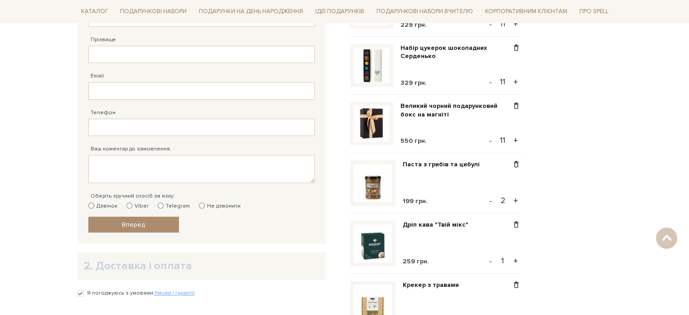
type input "11"
click at [506, 201] on input "2" at bounding box center [503, 200] width 16 height 13
click at [505, 196] on input "2" at bounding box center [503, 200] width 16 height 13
type input "11"
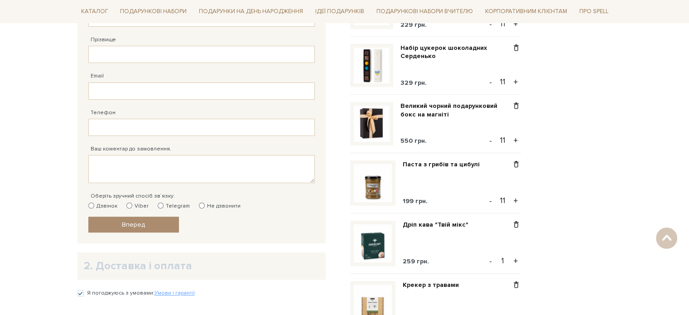
click at [507, 258] on input "1" at bounding box center [503, 260] width 16 height 13
type input "11"
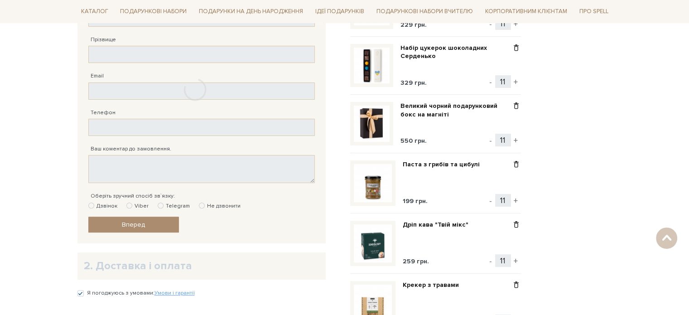
scroll to position [317, 0]
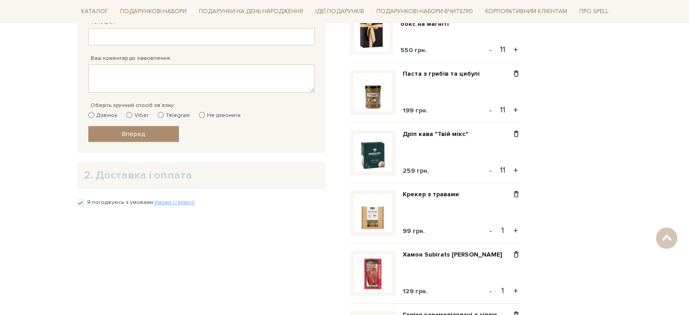
click at [504, 229] on input "1" at bounding box center [503, 230] width 16 height 13
type input "11"
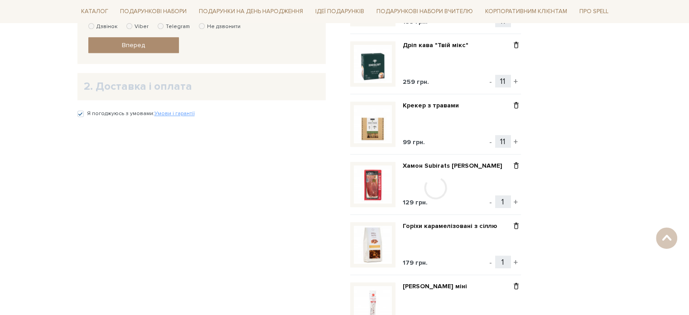
scroll to position [408, 0]
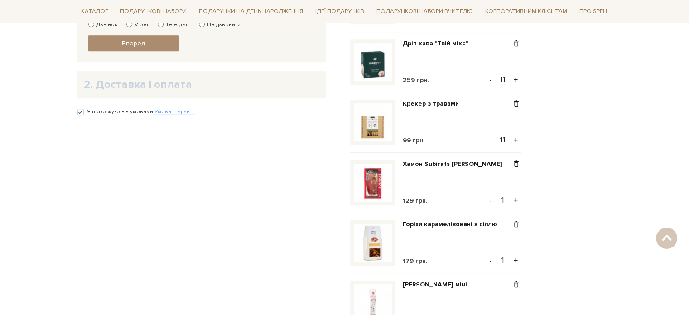
click at [505, 198] on input "1" at bounding box center [503, 199] width 16 height 13
type input "11"
click at [580, 182] on div "Відправити Для себе У подарунок 1. Контактні дані Ім'я По-батькові Заповніть по…" at bounding box center [345, 247] width 546 height 956
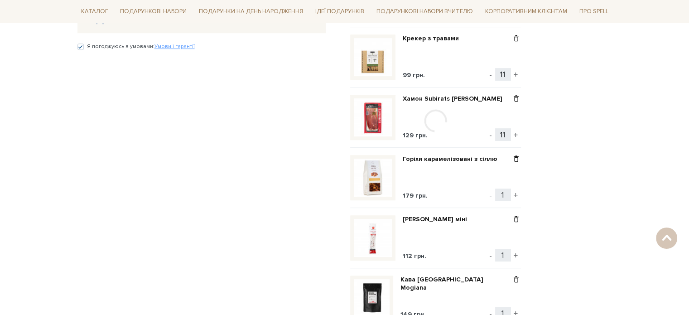
scroll to position [498, 0]
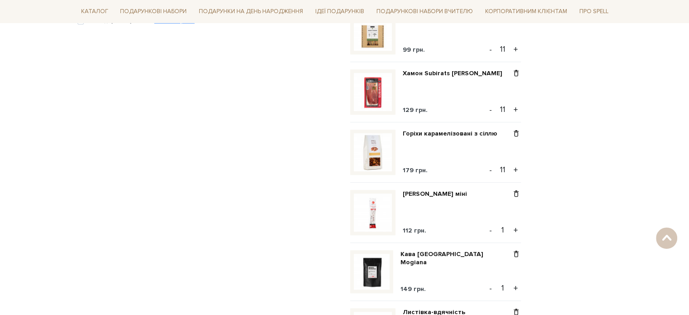
type input "11"
click at [556, 153] on div "Відправити Для себе У подарунок 1. Контактні дані Ім'я По-батькові Заповніть по…" at bounding box center [345, 156] width 546 height 956
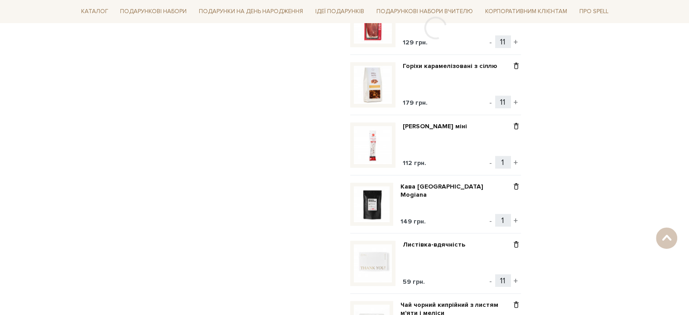
scroll to position [589, 0]
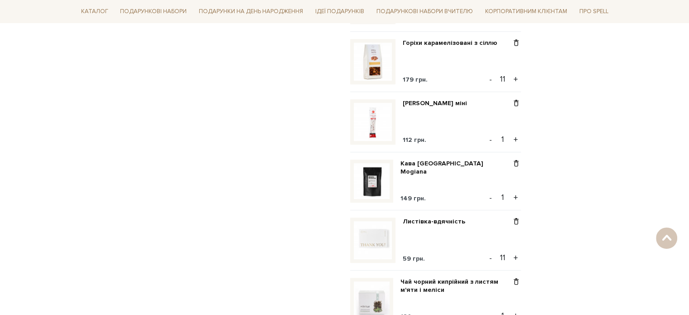
click at [509, 137] on input "1" at bounding box center [503, 139] width 16 height 13
type input "11"
click at [572, 191] on div "Відправити Для себе У подарунок 1. Контактні дані Ім'я По-батькові Заповніть по…" at bounding box center [345, 66] width 546 height 956
click at [507, 196] on input "1" at bounding box center [503, 197] width 16 height 13
type input "11"
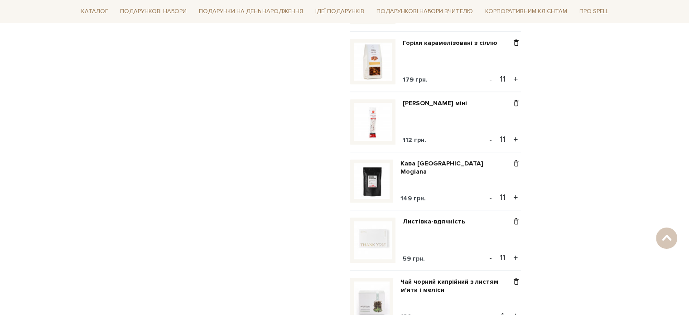
click at [611, 167] on div "Відправити Для себе У подарунок 1. Контактні дані Ім'я По-батькові Заповніть по…" at bounding box center [345, 66] width 546 height 956
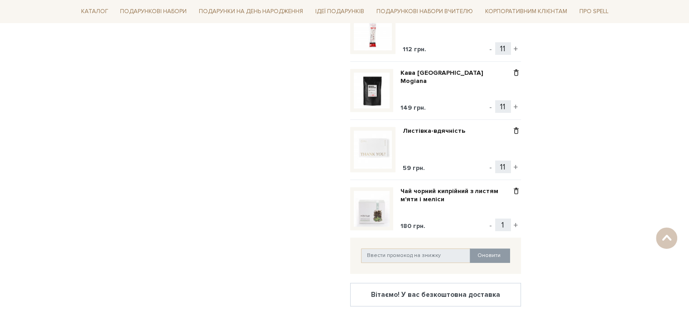
scroll to position [725, 0]
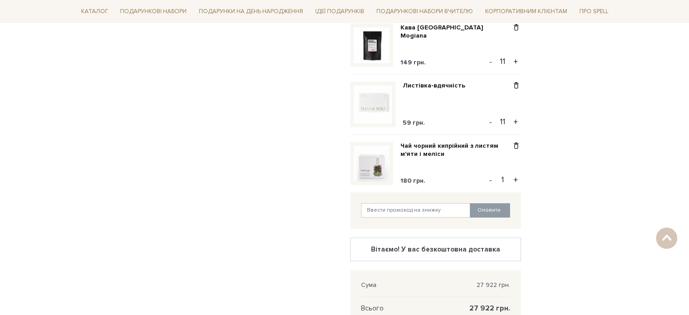
click at [507, 179] on input "1" at bounding box center [503, 179] width 16 height 13
type input "11"
drag, startPoint x: 585, startPoint y: 196, endPoint x: 589, endPoint y: 193, distance: 4.9
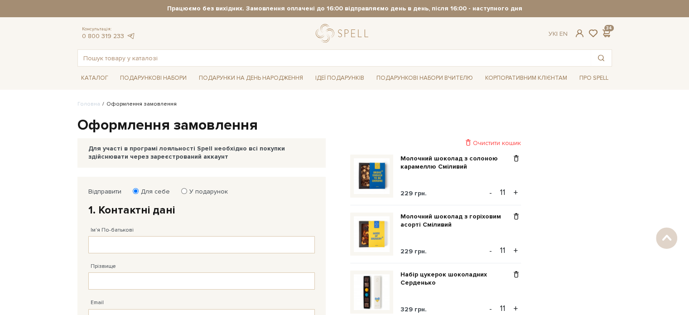
scroll to position [0, 0]
click at [198, 188] on label "У подарунок" at bounding box center [205, 192] width 44 height 8
click at [187, 188] on input "У подарунок" at bounding box center [184, 191] width 6 height 6
radio input "true"
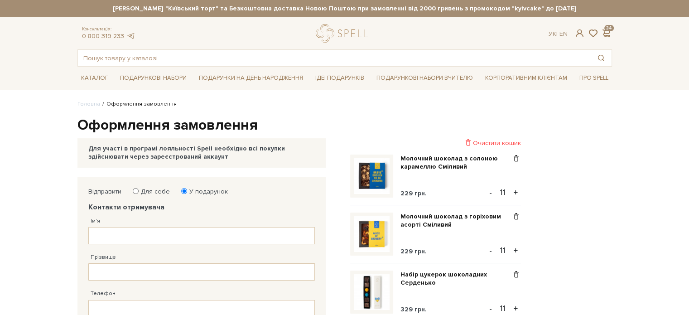
click at [147, 193] on label "Для себе" at bounding box center [152, 192] width 35 height 8
click at [139, 193] on input "Для себе" at bounding box center [136, 191] width 6 height 6
radio input "true"
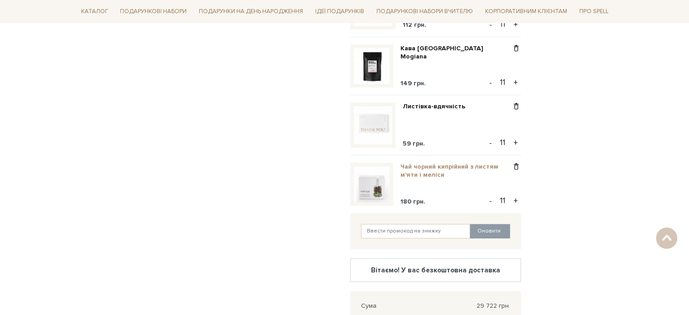
scroll to position [770, 0]
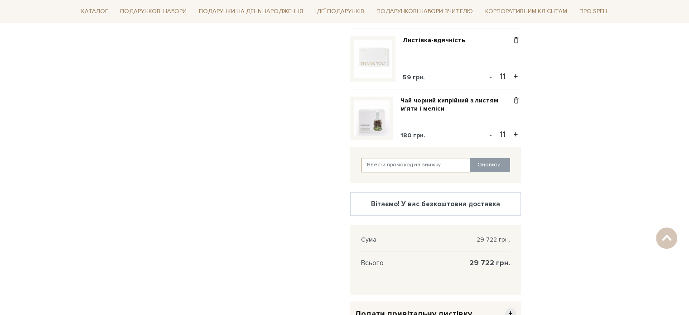
click at [460, 160] on input "text" at bounding box center [416, 165] width 110 height 14
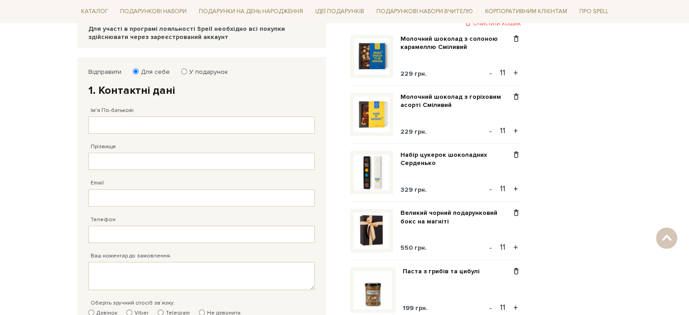
scroll to position [136, 0]
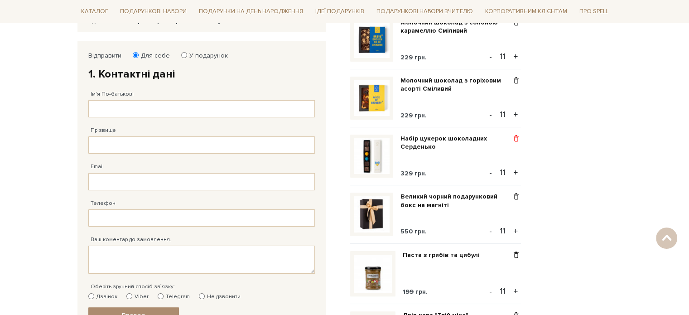
click at [517, 137] on span at bounding box center [517, 139] width 10 height 8
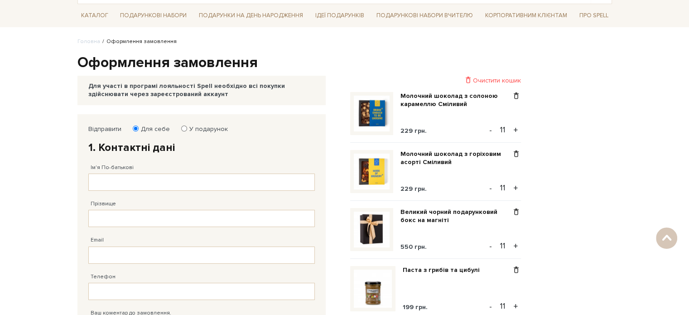
scroll to position [0, 0]
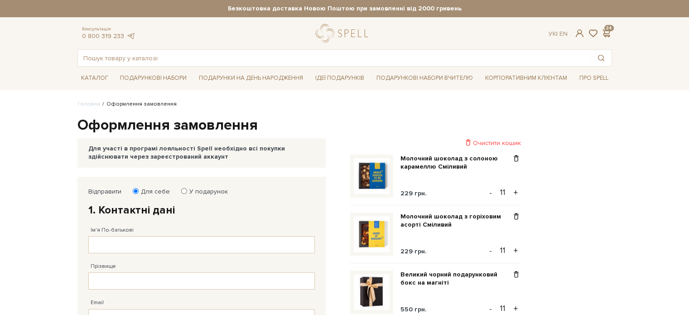
drag, startPoint x: 96, startPoint y: 137, endPoint x: 136, endPoint y: 117, distance: 44.8
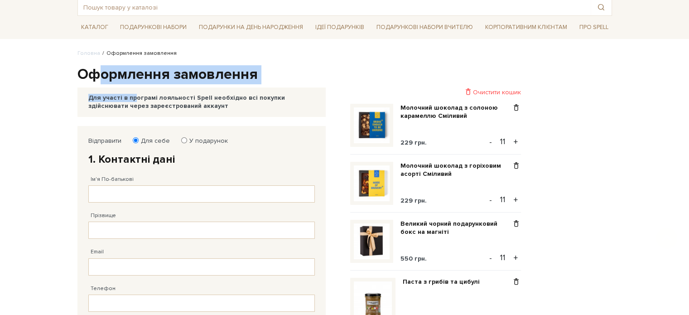
scroll to position [91, 0]
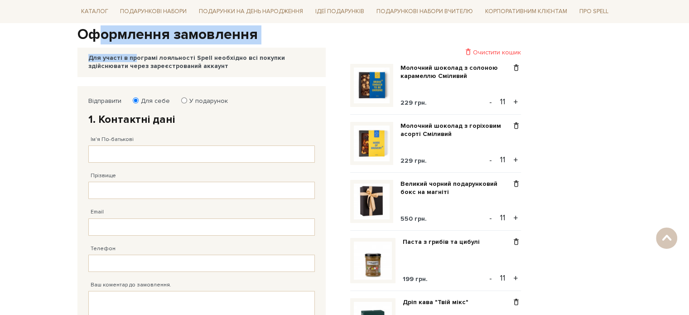
click at [371, 208] on img at bounding box center [372, 201] width 36 height 36
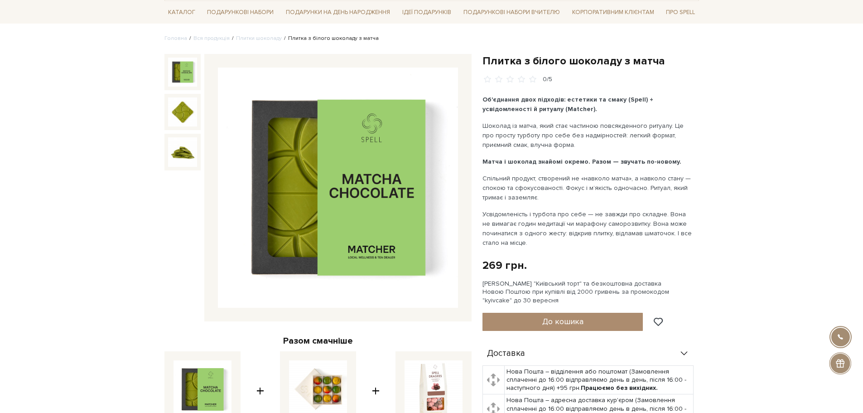
scroll to position [45, 0]
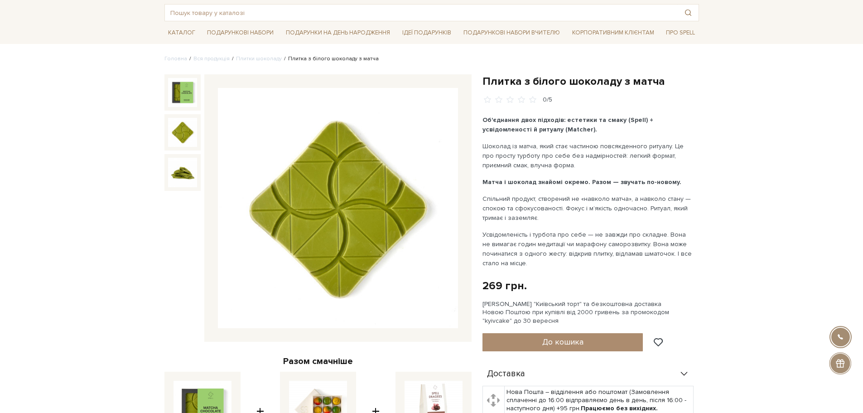
click at [177, 143] on img at bounding box center [182, 132] width 29 height 29
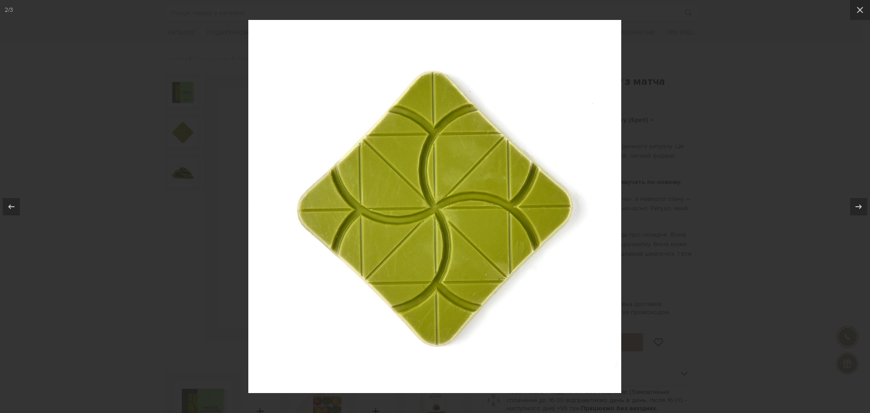
click at [187, 168] on div at bounding box center [435, 206] width 870 height 413
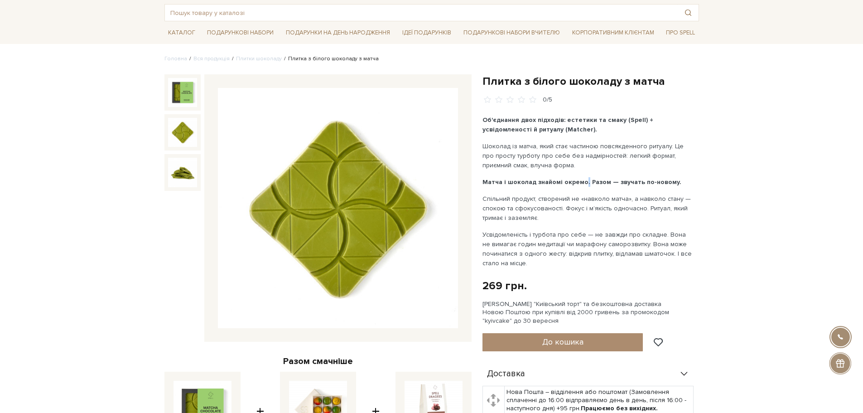
click at [580, 186] on b "Матча і шоколад знайомі окремо. Разом — звучать по-новому." at bounding box center [582, 182] width 199 height 8
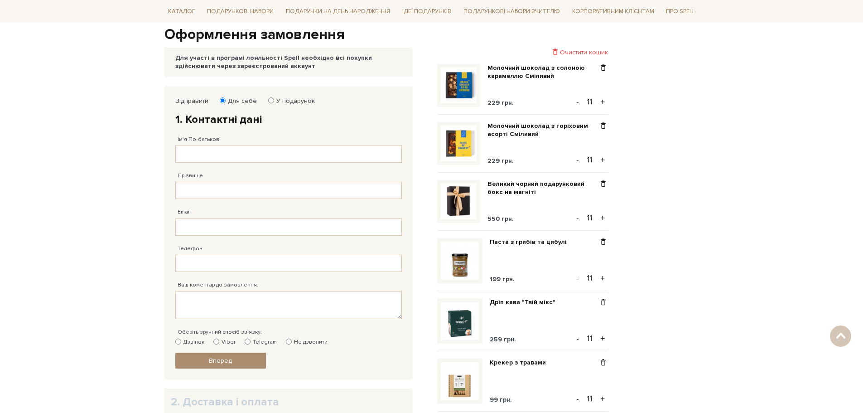
drag, startPoint x: 792, startPoint y: 250, endPoint x: 674, endPoint y: 267, distance: 119.9
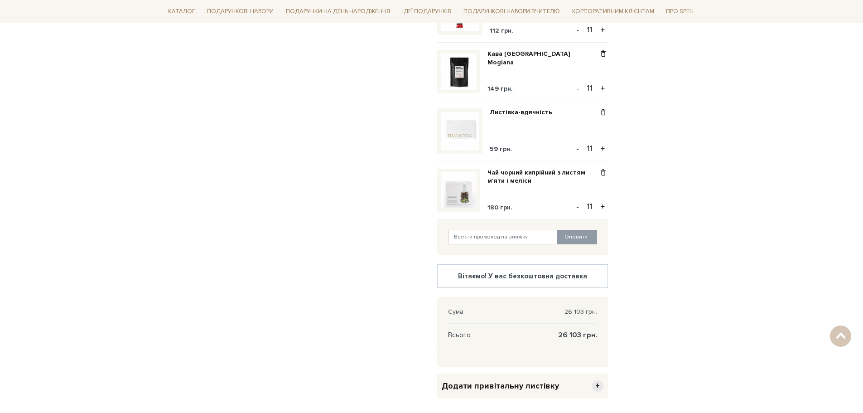
scroll to position [725, 0]
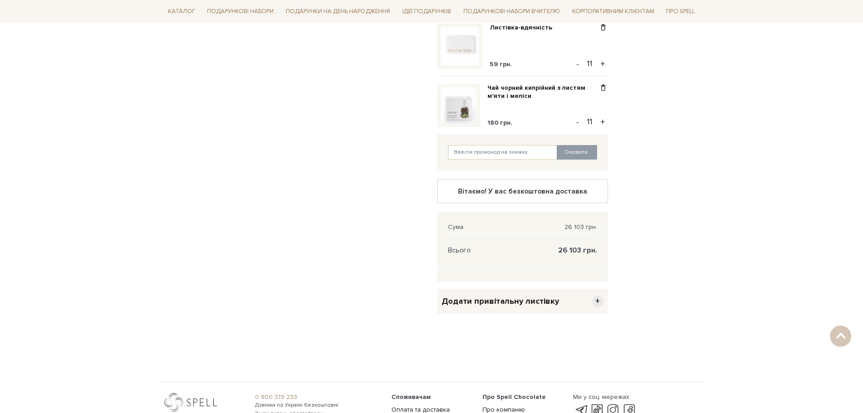
drag, startPoint x: 758, startPoint y: 97, endPoint x: 753, endPoint y: 99, distance: 5.1
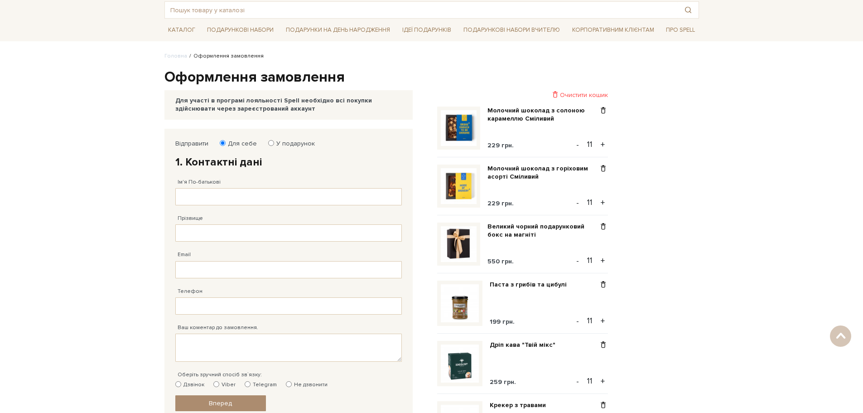
scroll to position [45, 0]
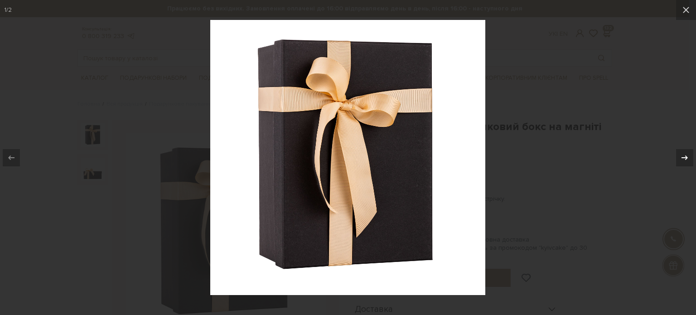
click at [689, 154] on icon at bounding box center [684, 157] width 11 height 11
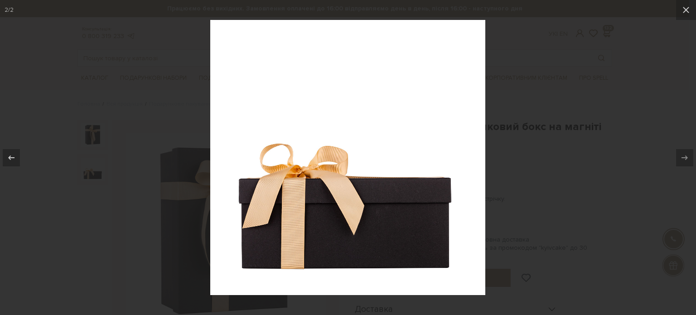
click at [596, 175] on div at bounding box center [348, 157] width 696 height 315
